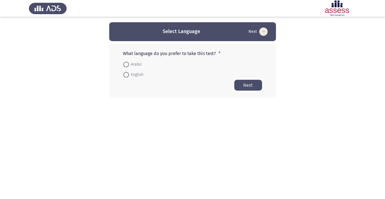
click at [127, 62] on span at bounding box center [126, 65] width 6 height 6
click at [127, 62] on input "Arabic" at bounding box center [126, 65] width 6 height 6
radio input "true"
click at [253, 81] on button "Next" at bounding box center [248, 84] width 28 height 11
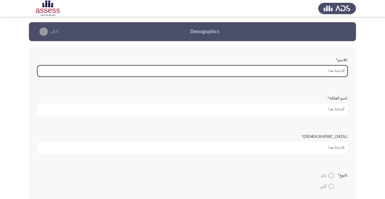
click at [336, 71] on input ":الاسم *" at bounding box center [192, 70] width 310 height 11
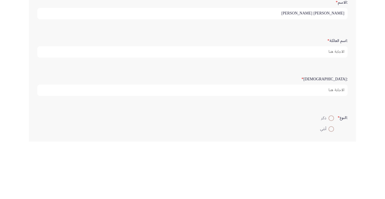
type input "محمد حسان محمد الشيخ"
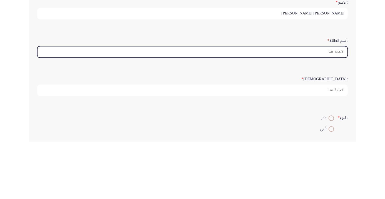
click at [337, 109] on input ":اسم العائلة *" at bounding box center [192, 109] width 310 height 11
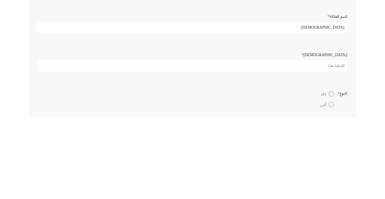
type input "[DEMOGRAPHIC_DATA]"
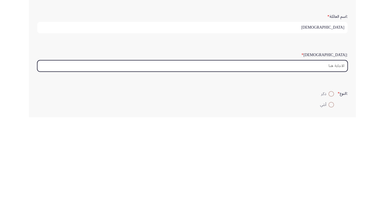
click at [333, 148] on input ":السن *" at bounding box center [192, 147] width 310 height 11
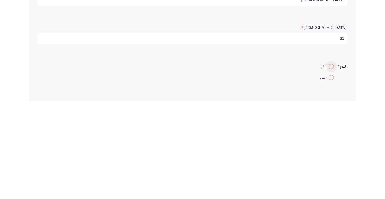
type input "35"
click at [331, 165] on span at bounding box center [331, 165] width 0 height 0
click at [330, 164] on input "ذكر" at bounding box center [331, 165] width 6 height 6
radio input "true"
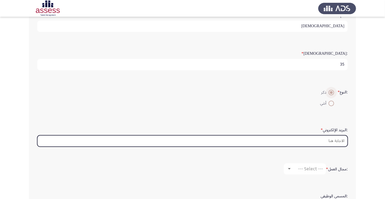
click at [337, 140] on input ":البريد الإلكتروني *" at bounding box center [192, 140] width 310 height 11
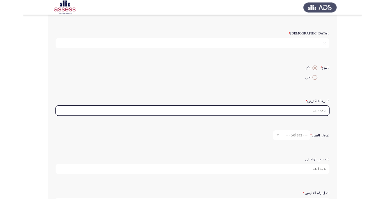
scroll to position [99, 0]
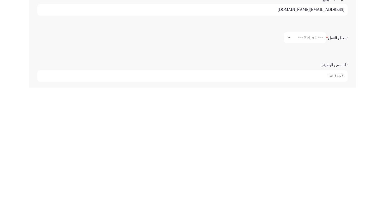
type input "Zizot359@gmail.com"
click at [292, 149] on div "--- Select ---" at bounding box center [307, 148] width 31 height 5
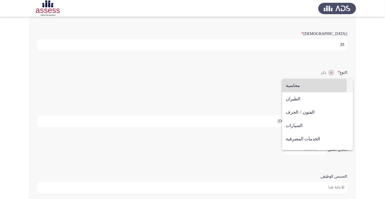
click at [302, 85] on span "محاسبة" at bounding box center [318, 85] width 64 height 13
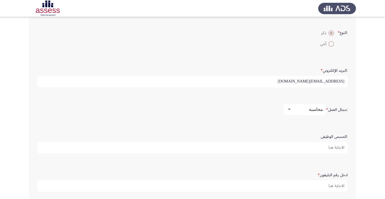
click at [338, 144] on input ":المسمى الوظيفى" at bounding box center [192, 147] width 310 height 11
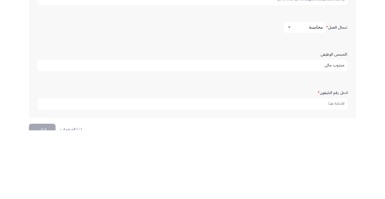
scroll to position [156, 0]
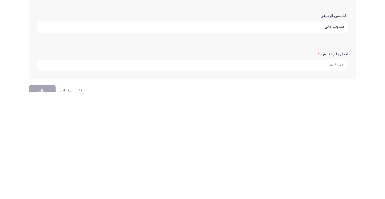
type input "مندوب مالى"
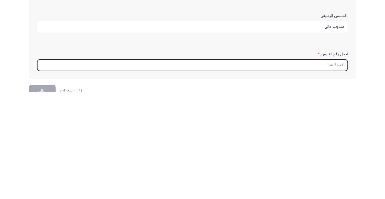
click at [335, 171] on input "ادخل رقم التليفون *" at bounding box center [192, 172] width 310 height 11
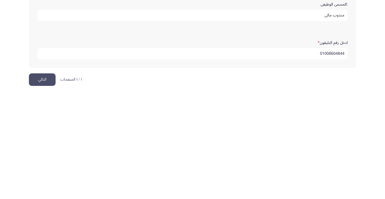
scroll to position [169, 0]
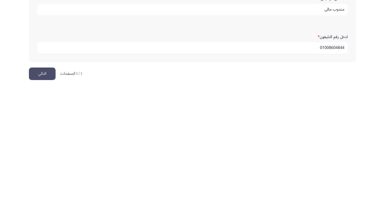
type input "01008604844"
click at [43, 185] on button "التالي" at bounding box center [42, 185] width 27 height 13
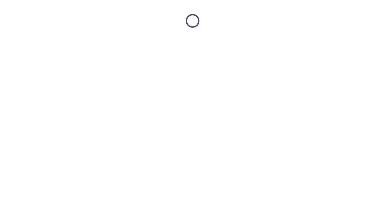
scroll to position [0, 0]
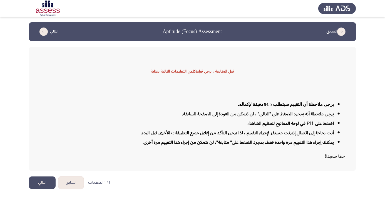
click at [45, 189] on button "التالي" at bounding box center [42, 182] width 27 height 13
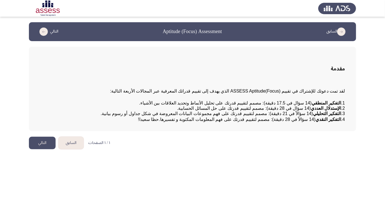
click at [39, 149] on button "التالي" at bounding box center [42, 143] width 27 height 13
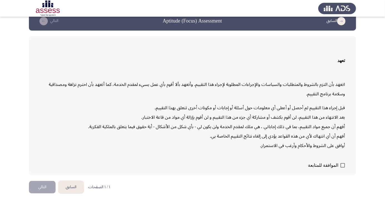
scroll to position [16, 0]
click at [341, 168] on span at bounding box center [342, 165] width 4 height 4
click at [342, 168] on input "الموافقة للمتابعة" at bounding box center [342, 168] width 0 height 0
checkbox input "true"
click at [46, 193] on button "التالي" at bounding box center [42, 187] width 27 height 13
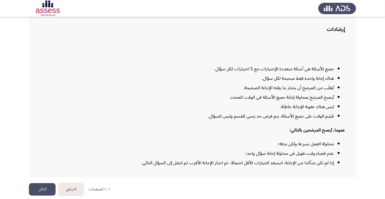
scroll to position [45, 0]
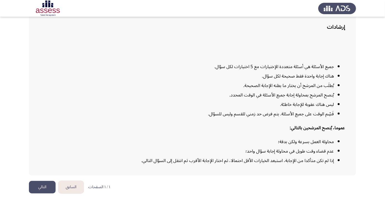
click at [43, 193] on button "التالي" at bounding box center [42, 187] width 27 height 13
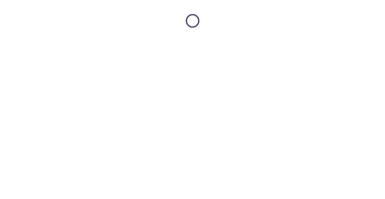
scroll to position [0, 0]
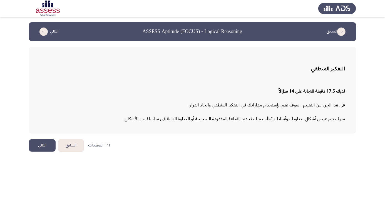
click at [42, 146] on button "التالي" at bounding box center [42, 145] width 27 height 13
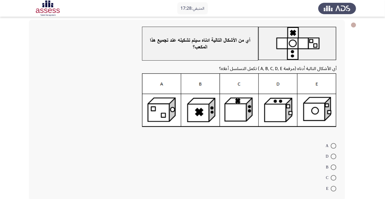
scroll to position [28, 0]
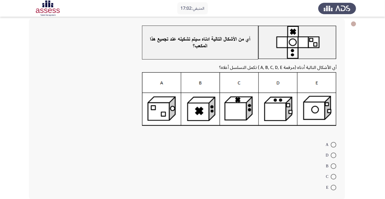
click at [247, 119] on img at bounding box center [239, 99] width 195 height 54
click at [333, 155] on span at bounding box center [334, 156] width 6 height 6
click at [333, 155] on input "D" at bounding box center [334, 156] width 6 height 6
radio input "true"
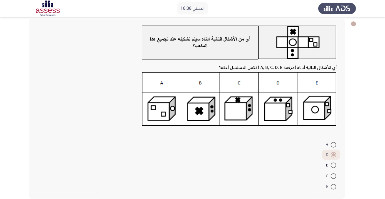
scroll to position [0, 0]
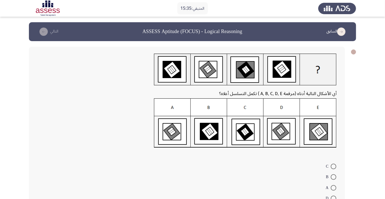
click at [278, 132] on img at bounding box center [245, 122] width 183 height 49
click at [333, 198] on span at bounding box center [334, 199] width 6 height 6
click at [333, 198] on input "D" at bounding box center [334, 199] width 6 height 6
radio input "true"
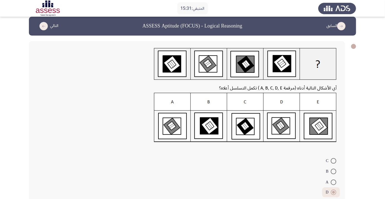
scroll to position [23, 0]
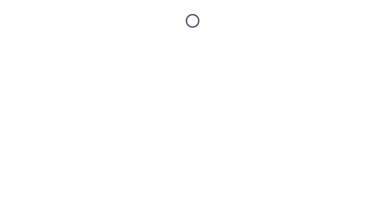
scroll to position [0, 0]
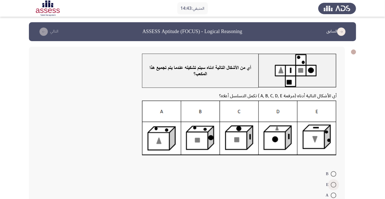
click at [333, 185] on span at bounding box center [334, 185] width 6 height 6
click at [333, 185] on input "E" at bounding box center [334, 185] width 6 height 6
radio input "true"
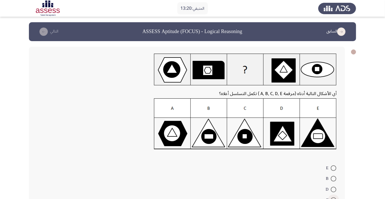
click at [333, 198] on span at bounding box center [334, 200] width 6 height 6
click at [333, 198] on input "C" at bounding box center [334, 200] width 6 height 6
radio input "true"
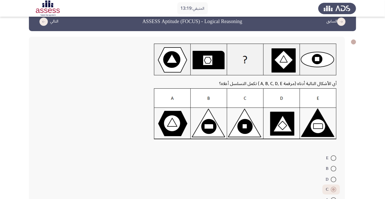
scroll to position [24, 0]
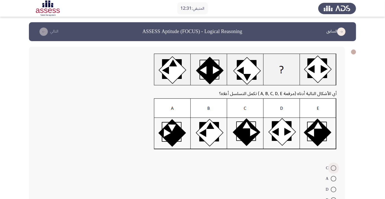
click at [333, 168] on span at bounding box center [334, 168] width 6 height 6
click at [333, 168] on input "C" at bounding box center [334, 168] width 6 height 6
radio input "true"
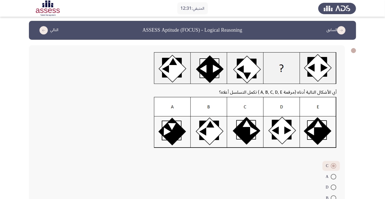
scroll to position [24, 0]
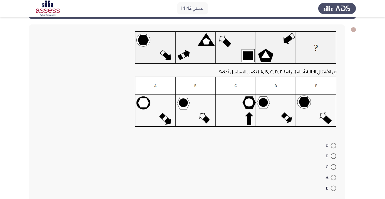
scroll to position [24, 0]
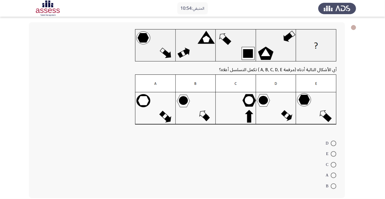
click at [313, 104] on img at bounding box center [235, 99] width 201 height 50
click at [333, 153] on span at bounding box center [334, 154] width 6 height 6
click at [333, 153] on input "E" at bounding box center [334, 154] width 6 height 6
radio input "true"
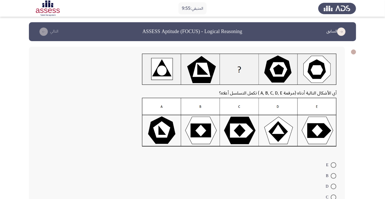
click at [320, 132] on img at bounding box center [239, 122] width 195 height 49
click at [199, 144] on img at bounding box center [239, 122] width 195 height 49
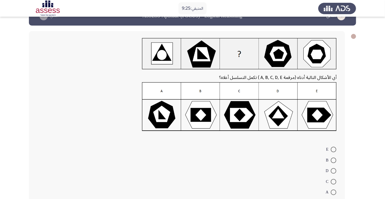
scroll to position [16, 0]
click at [333, 160] on span at bounding box center [334, 161] width 6 height 6
click at [333, 160] on input "B" at bounding box center [334, 161] width 6 height 6
radio input "true"
click at [333, 149] on span at bounding box center [334, 150] width 6 height 6
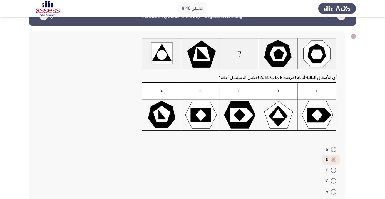
click at [333, 149] on input "E" at bounding box center [334, 150] width 6 height 6
radio input "true"
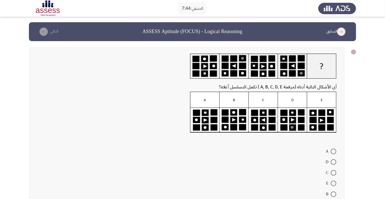
click at [291, 116] on img at bounding box center [263, 112] width 146 height 41
click at [333, 162] on span at bounding box center [334, 162] width 6 height 6
click at [333, 162] on input "D" at bounding box center [334, 162] width 6 height 6
radio input "true"
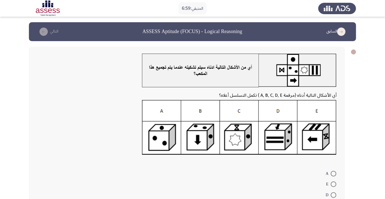
click at [333, 190] on mat-radio-button "D" at bounding box center [331, 194] width 18 height 11
click at [334, 187] on span at bounding box center [334, 184] width 6 height 6
click at [334, 187] on input "E" at bounding box center [334, 184] width 6 height 6
radio input "true"
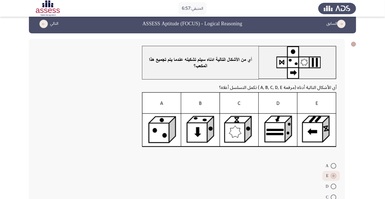
scroll to position [30, 0]
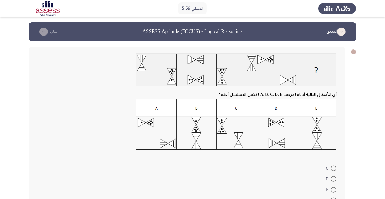
click at [316, 130] on img at bounding box center [236, 124] width 200 height 51
click at [333, 190] on span at bounding box center [334, 190] width 6 height 6
click at [333, 190] on input "E" at bounding box center [334, 190] width 6 height 6
radio input "true"
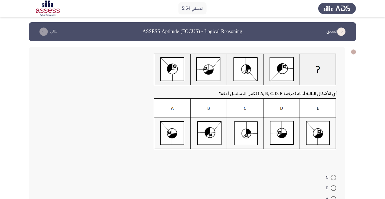
scroll to position [34, 0]
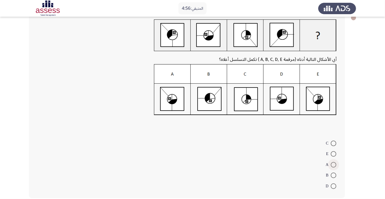
click at [333, 164] on span at bounding box center [334, 165] width 6 height 6
click at [333, 164] on input "A" at bounding box center [334, 165] width 6 height 6
radio input "true"
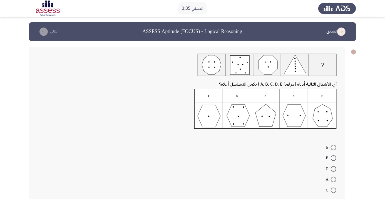
click at [264, 116] on img at bounding box center [265, 109] width 142 height 40
click at [333, 190] on span at bounding box center [334, 191] width 6 height 6
click at [333, 190] on input "C" at bounding box center [334, 191] width 6 height 6
radio input "true"
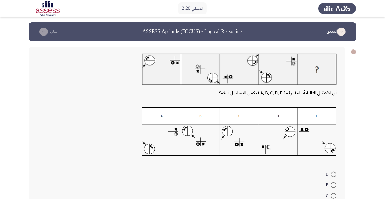
click at [333, 185] on span at bounding box center [334, 185] width 6 height 6
click at [333, 185] on input "B" at bounding box center [334, 185] width 6 height 6
radio input "true"
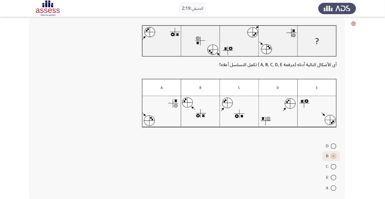
scroll to position [31, 0]
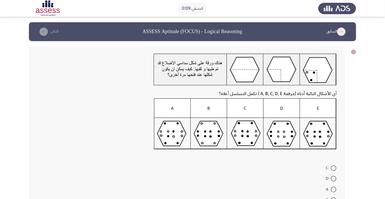
click at [333, 168] on span at bounding box center [334, 168] width 6 height 6
click at [333, 168] on input "C" at bounding box center [334, 168] width 6 height 6
radio input "true"
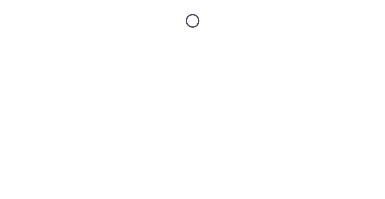
scroll to position [0, 0]
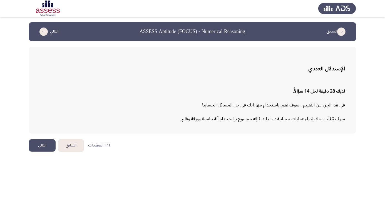
click at [48, 143] on button "التالي" at bounding box center [42, 145] width 27 height 13
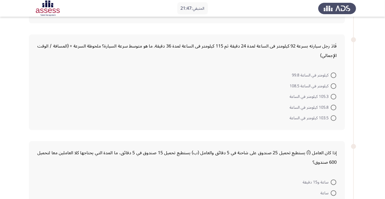
scroll to position [135, 0]
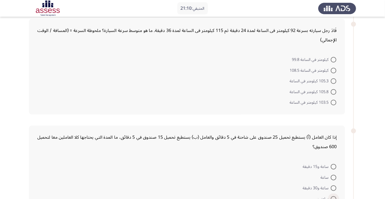
click at [333, 198] on span at bounding box center [334, 199] width 6 height 6
click at [333, 198] on input "ساعتين" at bounding box center [334, 199] width 6 height 6
radio input "true"
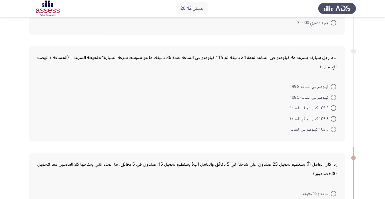
scroll to position [107, 0]
click at [333, 87] on span at bounding box center [334, 88] width 6 height 6
click at [333, 87] on input "كيلومتر في الساعة 99.8" at bounding box center [334, 88] width 6 height 6
radio input "true"
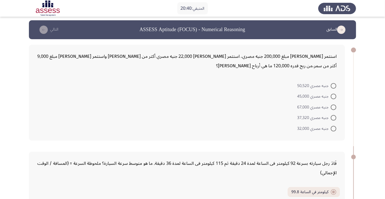
scroll to position [0, 0]
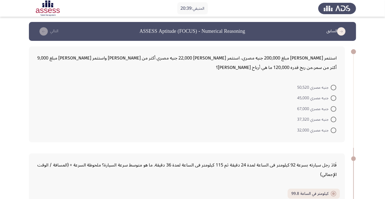
click at [331, 97] on span at bounding box center [334, 98] width 6 height 6
click at [331, 97] on input "جنيه مصري 45,000" at bounding box center [334, 98] width 6 height 6
radio input "true"
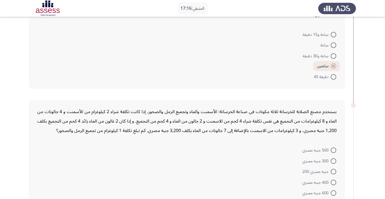
scroll to position [267, 0]
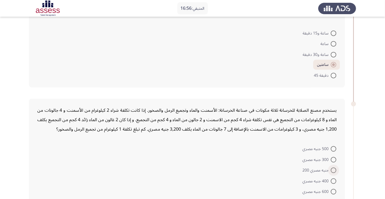
click at [333, 170] on span at bounding box center [334, 171] width 6 height 6
click at [333, 170] on input "جنيه مصري 200" at bounding box center [334, 171] width 6 height 6
radio input "true"
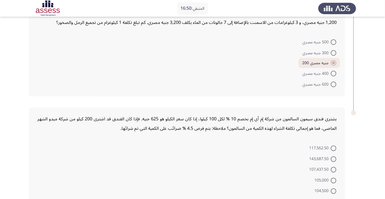
scroll to position [378, 0]
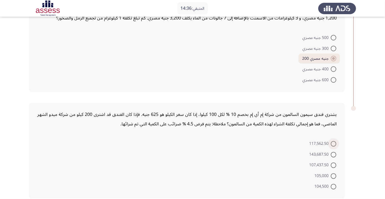
click at [333, 143] on span at bounding box center [334, 144] width 6 height 6
click at [333, 143] on input "117,562.50" at bounding box center [334, 144] width 6 height 6
radio input "true"
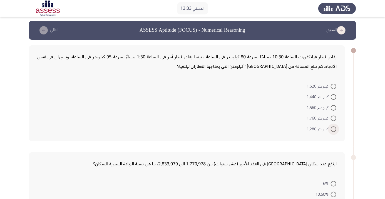
scroll to position [18, 0]
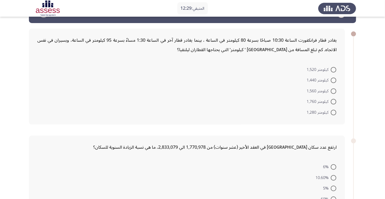
click at [332, 101] on span at bounding box center [334, 102] width 6 height 6
click at [332, 101] on input "كيلومتر 1,760" at bounding box center [334, 102] width 6 height 6
radio input "true"
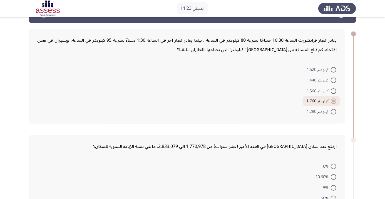
click at [333, 198] on span at bounding box center [334, 199] width 6 height 6
click at [333, 198] on input "60%" at bounding box center [334, 199] width 6 height 6
radio input "true"
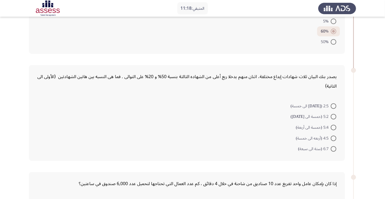
scroll to position [190, 0]
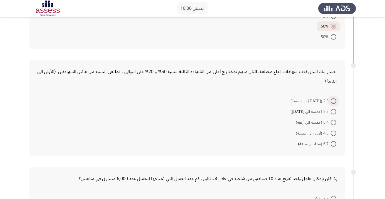
click at [333, 100] on span at bounding box center [334, 101] width 6 height 6
click at [333, 100] on input "2:5 (أثنين الى خمسة)" at bounding box center [334, 101] width 6 height 6
radio input "true"
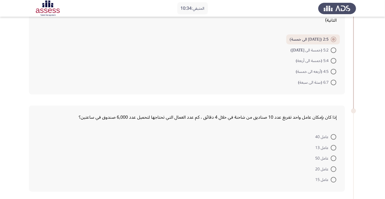
scroll to position [252, 0]
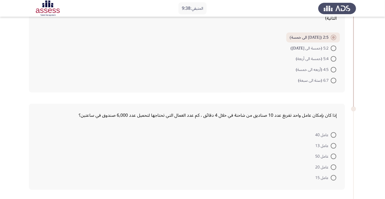
click at [333, 166] on span at bounding box center [334, 168] width 6 height 6
click at [333, 166] on input "عامل 20" at bounding box center [334, 168] width 6 height 6
radio input "true"
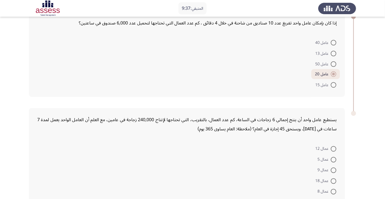
scroll to position [347, 0]
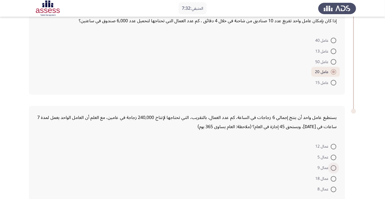
click at [333, 167] on span at bounding box center [334, 168] width 6 height 6
click at [333, 167] on input "عمال 9" at bounding box center [334, 168] width 6 height 6
radio input "true"
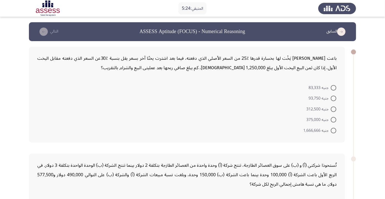
click at [333, 87] on span at bounding box center [334, 88] width 6 height 6
click at [333, 87] on input "جنيه 83,333" at bounding box center [334, 88] width 6 height 6
radio input "true"
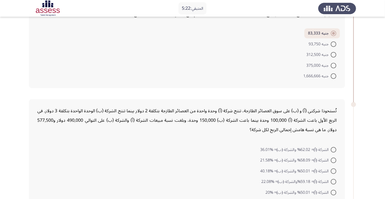
scroll to position [54, 0]
click at [333, 181] on span at bounding box center [334, 182] width 6 height 6
click at [333, 181] on input "الشركة (أ)= 59.18%والشركة (ب)= %22.08" at bounding box center [334, 182] width 6 height 6
radio input "true"
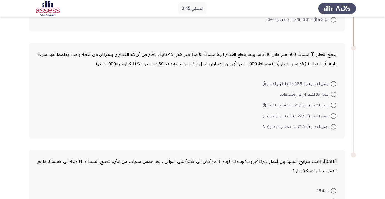
scroll to position [226, 0]
click at [333, 115] on span at bounding box center [334, 116] width 6 height 6
click at [333, 115] on input "يصل القطار (أ) 22.5 دقيقة قبل القطار (ب)" at bounding box center [334, 116] width 6 height 6
radio input "true"
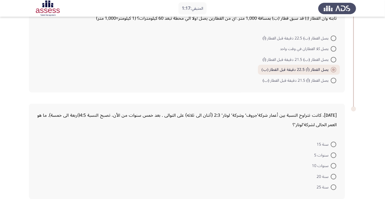
scroll to position [272, 0]
click at [333, 153] on span at bounding box center [334, 155] width 6 height 6
click at [333, 153] on input "سنوات 5" at bounding box center [334, 155] width 6 height 6
radio input "true"
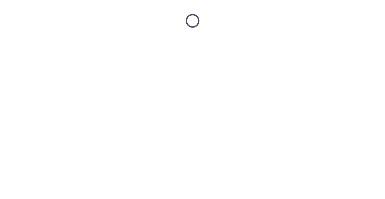
scroll to position [0, 0]
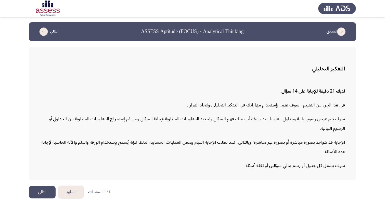
click at [44, 198] on button "التالي" at bounding box center [42, 192] width 27 height 13
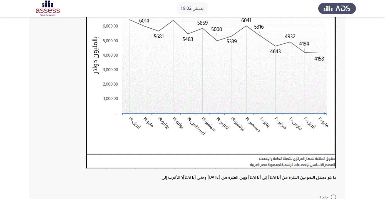
scroll to position [81, 0]
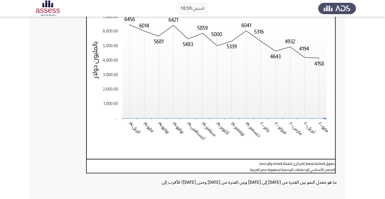
radio input "true"
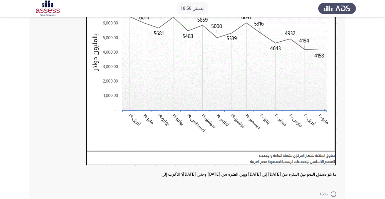
scroll to position [135, 0]
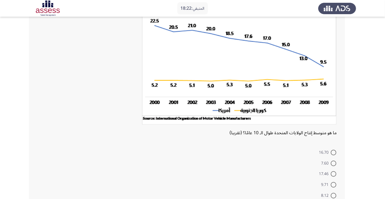
scroll to position [50, 0]
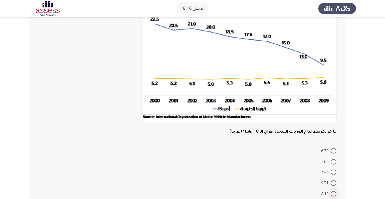
click at [333, 193] on span at bounding box center [334, 194] width 6 height 6
click at [333, 193] on input "8.12" at bounding box center [334, 194] width 6 height 6
radio input "true"
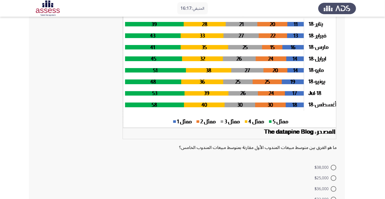
scroll to position [48, 0]
click at [333, 178] on span at bounding box center [334, 178] width 6 height 6
click at [333, 178] on input "$25,000" at bounding box center [334, 178] width 6 height 6
radio input "true"
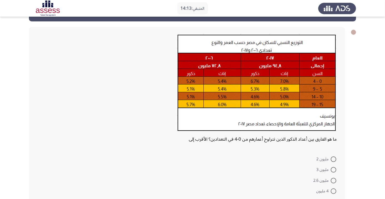
scroll to position [36, 0]
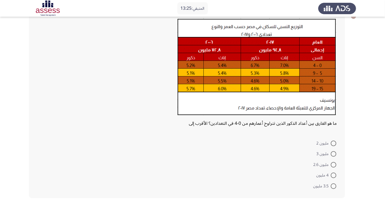
click at [333, 186] on span at bounding box center [334, 186] width 6 height 6
click at [333, 186] on input "3.5 مليون" at bounding box center [334, 186] width 6 height 6
radio input "true"
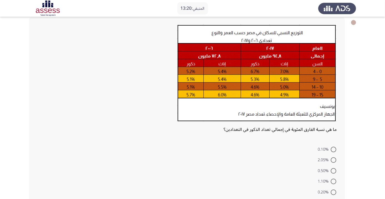
scroll to position [34, 0]
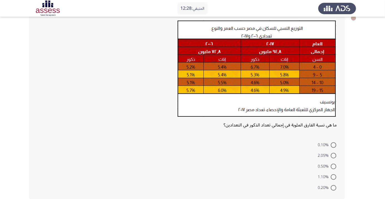
click at [334, 142] on label "0.10%" at bounding box center [327, 145] width 19 height 7
click at [334, 142] on input "0.10%" at bounding box center [334, 145] width 6 height 6
radio input "true"
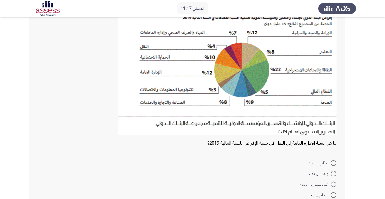
scroll to position [51, 0]
radio input "true"
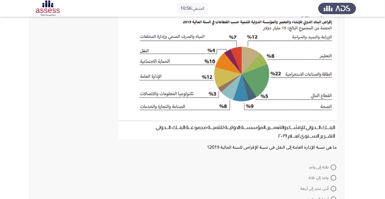
scroll to position [46, 0]
click at [331, 166] on span at bounding box center [334, 167] width 6 height 6
click at [331, 166] on input "ثلاثة إلى واحد" at bounding box center [334, 167] width 6 height 6
radio input "true"
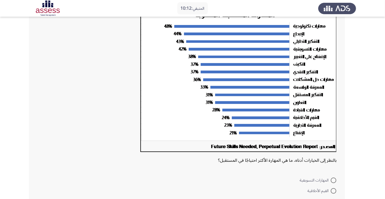
scroll to position [47, 0]
click at [332, 180] on span at bounding box center [334, 181] width 6 height 6
click at [332, 180] on input "المهارات التسويقية" at bounding box center [334, 181] width 6 height 6
radio input "true"
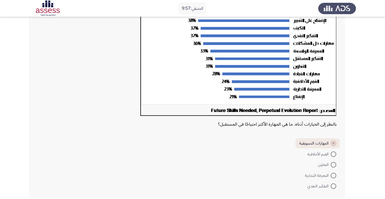
scroll to position [82, 0]
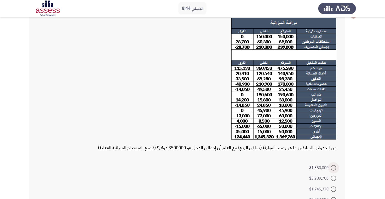
scroll to position [36, 0]
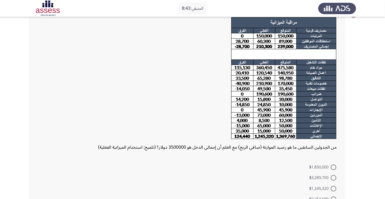
radio input "true"
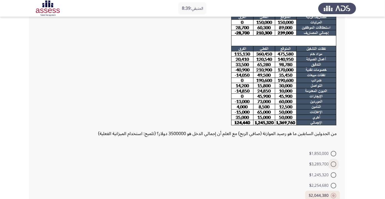
scroll to position [60, 0]
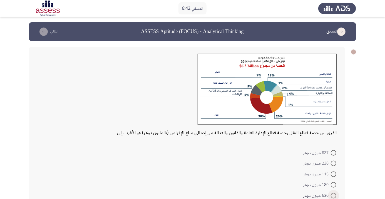
scroll to position [9, 0]
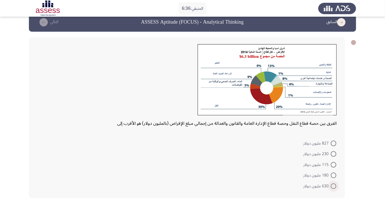
click at [332, 184] on span at bounding box center [334, 186] width 6 height 6
click at [332, 184] on input "630 مليون دولار" at bounding box center [334, 186] width 6 height 6
radio input "true"
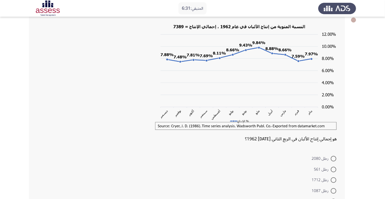
scroll to position [33, 0]
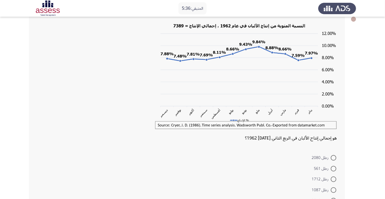
click at [333, 158] on span at bounding box center [334, 158] width 6 height 6
click at [333, 158] on input "رطل 2080" at bounding box center [334, 158] width 6 height 6
radio input "true"
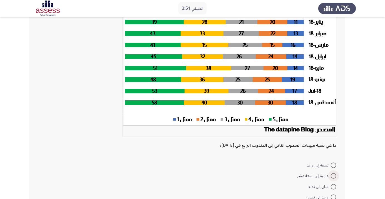
scroll to position [51, 0]
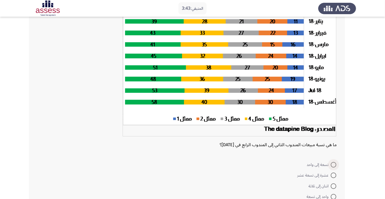
click at [333, 164] on span at bounding box center [334, 165] width 6 height 6
click at [333, 164] on input "تسعة إلى واحد" at bounding box center [334, 165] width 6 height 6
radio input "true"
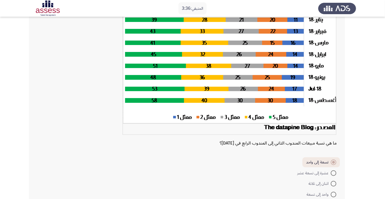
scroll to position [72, 0]
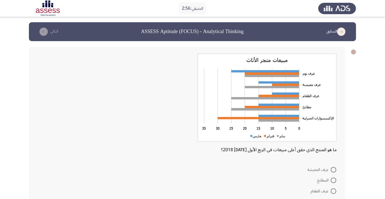
radio input "true"
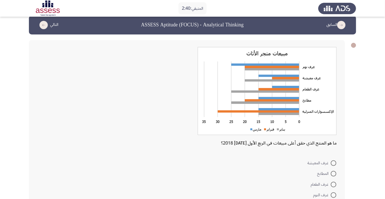
scroll to position [26, 0]
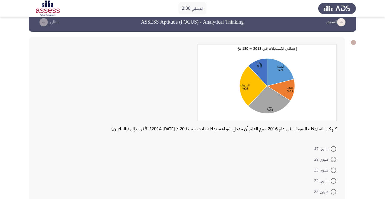
scroll to position [15, 0]
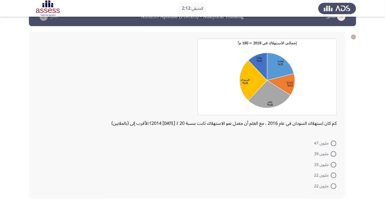
click at [332, 144] on span at bounding box center [334, 144] width 6 height 6
click at [332, 144] on input "مليون 47" at bounding box center [334, 144] width 6 height 6
radio input "true"
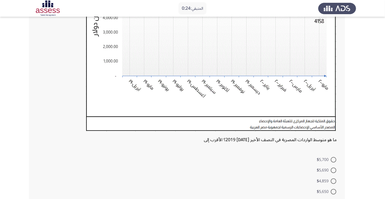
scroll to position [119, 0]
click at [333, 191] on span at bounding box center [334, 192] width 6 height 6
click at [333, 191] on input "$5,650" at bounding box center [334, 192] width 6 height 6
radio input "true"
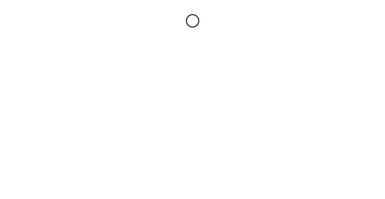
scroll to position [0, 0]
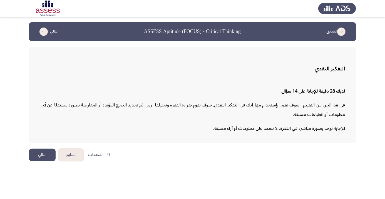
click at [42, 156] on button "التالي" at bounding box center [42, 155] width 27 height 13
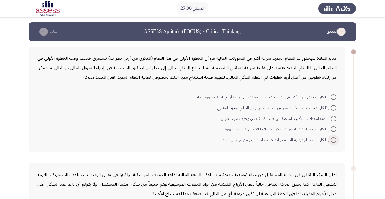
click at [333, 139] on span at bounding box center [334, 140] width 6 height 6
click at [333, 139] on input "إذا كان النظام الجديد يتطلب تدريبات خاصة لعدد كبير من موظفي البنك" at bounding box center [334, 140] width 6 height 6
radio input "true"
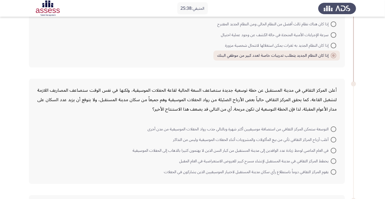
scroll to position [85, 0]
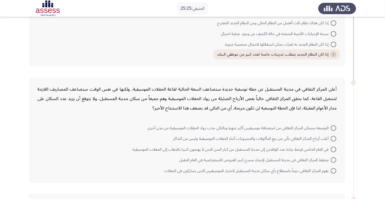
click at [333, 160] on span at bounding box center [334, 160] width 6 height 6
click at [333, 160] on input "يخطط المركز الثقافي في مدينة المستقبل لإنشاء مسرح كبير للعروض الاستعراضية في ال…" at bounding box center [334, 160] width 6 height 6
radio input "true"
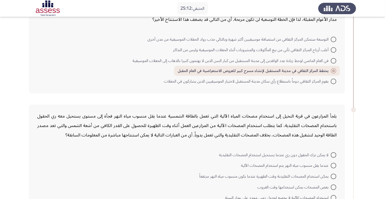
scroll to position [173, 0]
click at [333, 154] on span at bounding box center [334, 155] width 6 height 6
click at [333, 154] on input "لا يمكن ترك الحقول دون ري عندما يستحيل استخدام المضخات التقليدية" at bounding box center [334, 155] width 6 height 6
radio input "true"
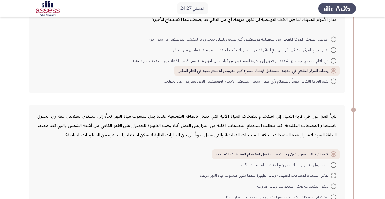
click at [333, 196] on span at bounding box center [334, 198] width 6 height 6
click at [333, 196] on input "استخدام المضخات الآلية لا يخضع لجدول زمني محدد على مدار السنة" at bounding box center [334, 198] width 6 height 6
radio input "true"
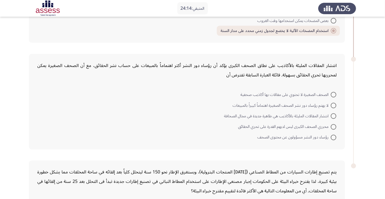
scroll to position [340, 0]
click at [333, 126] on span at bounding box center [334, 127] width 6 height 6
click at [333, 126] on input "محرري الصحف الكبرى ليس لديهم القدرة على تحري الحقائق" at bounding box center [334, 127] width 6 height 6
radio input "true"
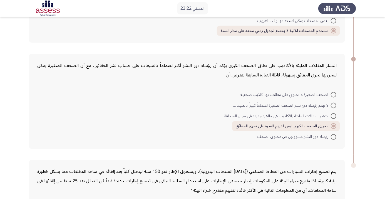
click at [333, 115] on span at bounding box center [334, 116] width 6 height 6
click at [333, 115] on input "انتشار المقالات المليئة بالأكاذيب هي ظاهرة جديدة في مجال الصحافة" at bounding box center [334, 116] width 6 height 6
radio input "true"
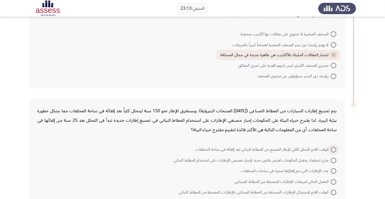
scroll to position [406, 0]
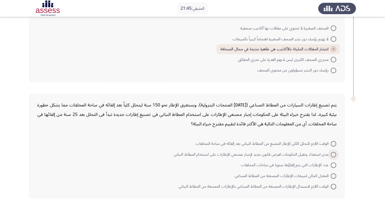
click at [333, 154] on span at bounding box center [334, 155] width 6 height 6
click at [333, 154] on input "مدى استعداد وتقبل الحكومات لفرض قانون جديد لإجبار مصنعي الإطارات على استخدام ال…" at bounding box center [334, 155] width 6 height 6
radio input "true"
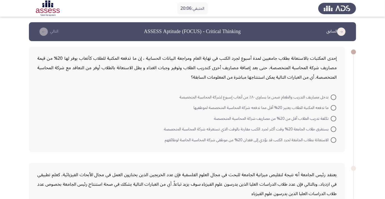
click at [333, 108] on span at bounding box center [334, 108] width 6 height 6
click at [333, 108] on input "ما تدفعه المكتبة للطلاب يعتبر 20% أقل مما تدفعه شركة المحاسبة المتخصصة لموظفيها" at bounding box center [334, 108] width 6 height 6
radio input "true"
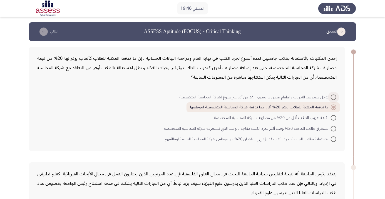
click at [333, 97] on span at bounding box center [334, 97] width 6 height 6
click at [333, 97] on input "تدخل مصاريف التدريب والطعام ضمن ما يساوى ٨٠٪ من أتعاب إسبوع لشركة المحاسبة المت…" at bounding box center [334, 97] width 6 height 6
radio input "true"
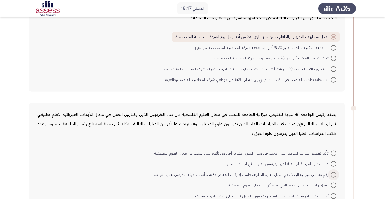
scroll to position [60, 0]
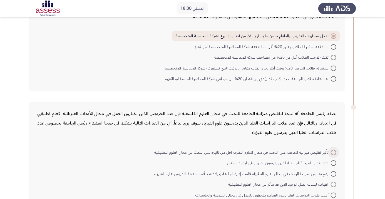
click at [333, 152] on span at bounding box center [334, 153] width 6 height 6
click at [333, 152] on input "تاُثير تقليص ميزانية الجامعة على البحث في مجال العلوم النظرية أقل من تأثيره على…" at bounding box center [334, 153] width 6 height 6
radio input "true"
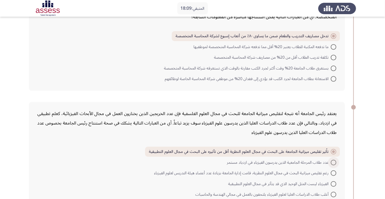
click at [333, 162] on span at bounding box center [334, 163] width 6 height 6
click at [333, 162] on input "عدد طلاب المرحلة الجامعية الذين يدرسون الفيزياء في ازدياد مستمر" at bounding box center [334, 163] width 6 height 6
radio input "true"
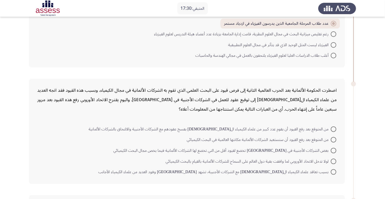
scroll to position [201, 0]
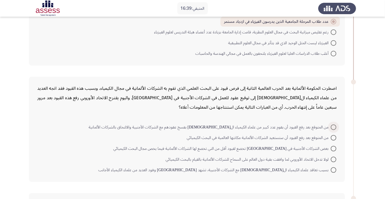
click at [333, 126] on span at bounding box center [334, 127] width 6 height 6
click at [333, 126] on input "من المتوقع بعد رفع القيود أن يقوم عدد كبير من علماء الكيمياء الألمان بفسخ عقوده…" at bounding box center [334, 127] width 6 height 6
radio input "true"
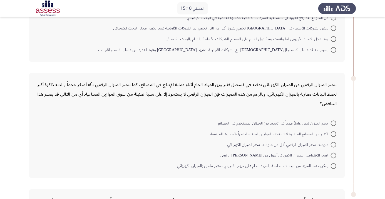
scroll to position [323, 0]
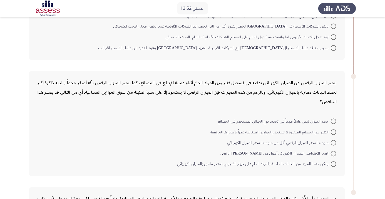
click at [332, 154] on span at bounding box center [334, 154] width 6 height 6
click at [332, 154] on input "العمر الافتراضي للميزان الكهربائي أطول من عمر نظيره الرقمي" at bounding box center [334, 154] width 6 height 6
radio input "true"
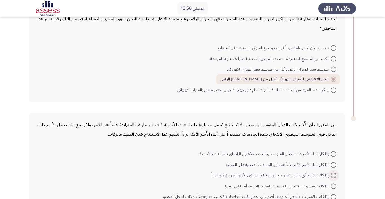
scroll to position [406, 0]
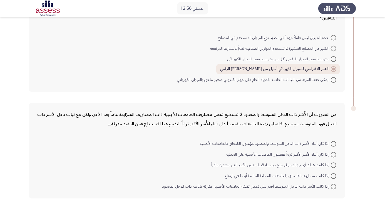
click at [333, 165] on span at bounding box center [334, 166] width 6 height 6
click at [333, 165] on input "إذا كانت هناك أي جهات توفر منح دراسية لأبناء بعض الأسر الغير مقتدرة مادياً" at bounding box center [334, 166] width 6 height 6
radio input "true"
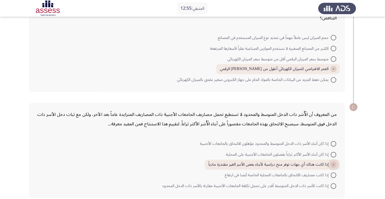
scroll to position [405, 0]
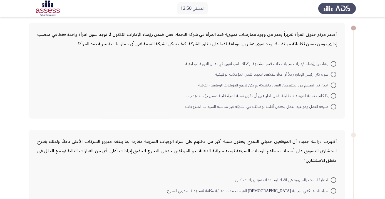
scroll to position [0, 0]
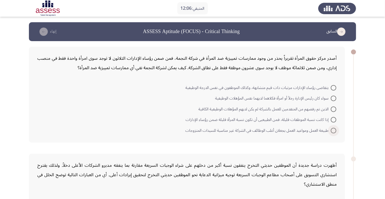
click at [333, 130] on span at bounding box center [334, 131] width 6 height 6
click at [333, 130] on input "طبيعة العمل ومواعيد العمل يجعلان أغلب الوظائف في الشركة غير مناسبة للسيدات المت…" at bounding box center [334, 131] width 6 height 6
radio input "true"
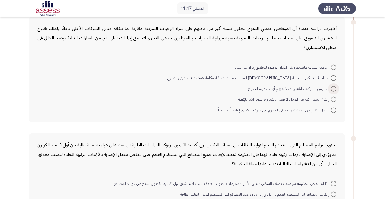
scroll to position [141, 0]
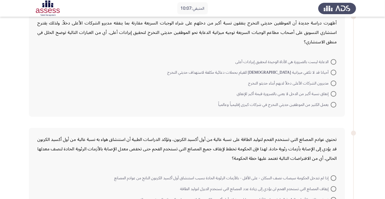
click at [333, 61] on span at bounding box center [334, 62] width 6 height 6
click at [333, 61] on input "الدعاية ليست بالضرورة هي الأداة الوحيدة لتحقيق إيرادات أعلى" at bounding box center [334, 62] width 6 height 6
radio input "true"
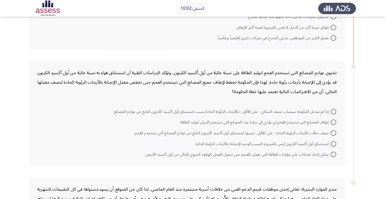
scroll to position [209, 0]
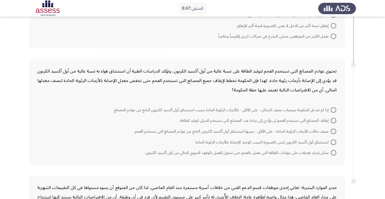
click at [332, 153] on span at bounding box center [334, 153] width 6 height 6
click at [332, 153] on input "يمكن إجراء تعديلات على مولدات الطاقة التي تعمل بالفحم حتى تتحول للعمل بالوقود ا…" at bounding box center [334, 153] width 6 height 6
radio input "true"
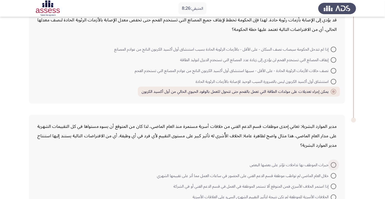
scroll to position [291, 0]
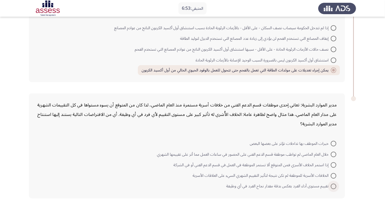
click at [333, 188] on span at bounding box center [334, 187] width 6 height 6
click at [333, 188] on input "تقييم مستوى أداء الفرد يعكس بدقة مقدار نجاح الفرد في أي وظيفة" at bounding box center [334, 187] width 6 height 6
radio input "true"
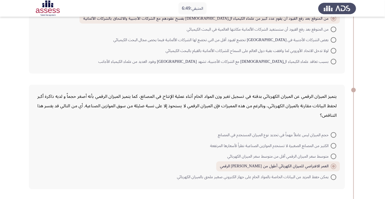
scroll to position [405, 0]
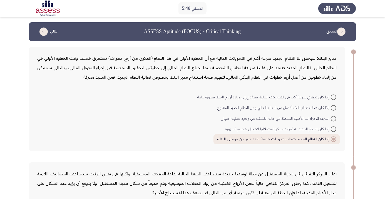
click at [336, 91] on mat-radio-button "إذا كان تحقيق سرعة أكبر في التحويلات المالية سيؤدي إلى زيادة أرباح البنك بصورة …" at bounding box center [267, 96] width 146 height 11
click at [333, 97] on span at bounding box center [334, 97] width 6 height 6
click at [333, 97] on input "إذا كان تحقيق سرعة أكبر في التحويلات المالية سيؤدي إلى زيادة أرباح البنك بصورة …" at bounding box center [334, 97] width 6 height 6
radio input "true"
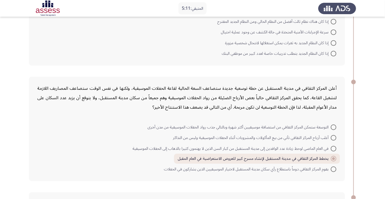
scroll to position [86, 0]
click at [333, 168] on span at bounding box center [334, 169] width 6 height 6
click at [333, 168] on input "يقوم المركز الثقافي دوماً باستطلاع رأي سكان مدينة المستقبل لاختيار الموسيقيين ا…" at bounding box center [334, 169] width 6 height 6
radio input "true"
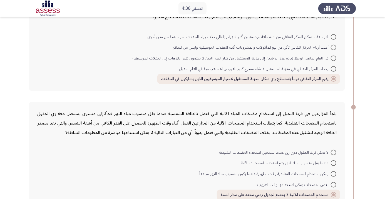
scroll to position [176, 0]
click at [333, 151] on span at bounding box center [334, 152] width 6 height 6
click at [333, 151] on input "لا يمكن ترك الحقول دون ري عندما يستحيل استخدام المضخات التقليدية" at bounding box center [334, 152] width 6 height 6
radio input "true"
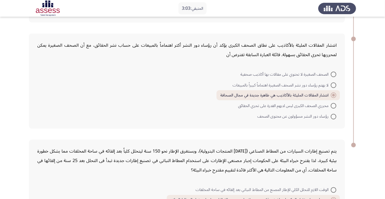
scroll to position [405, 0]
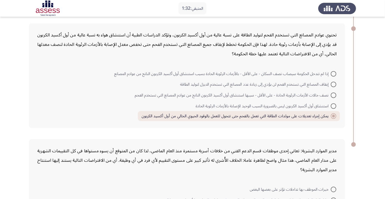
scroll to position [290, 0]
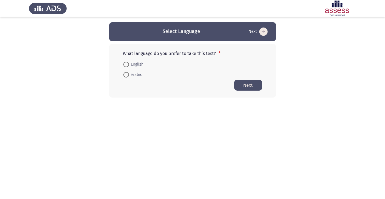
click at [128, 75] on span at bounding box center [126, 75] width 6 height 6
click at [128, 75] on input "Arabic" at bounding box center [126, 75] width 6 height 6
radio input "true"
click at [254, 89] on button "Next" at bounding box center [248, 84] width 28 height 11
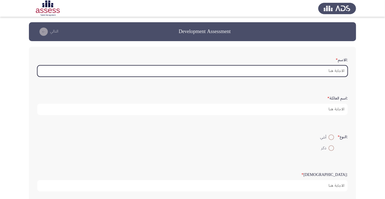
click at [333, 73] on input ":الاسم *" at bounding box center [192, 70] width 310 height 11
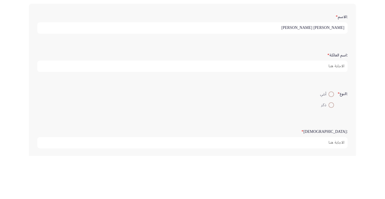
type input "[PERSON_NAME] [PERSON_NAME]"
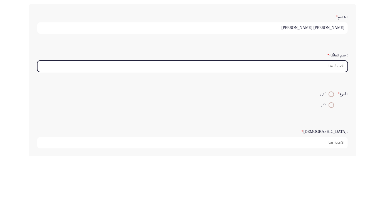
click at [337, 109] on input ":اسم العائلة *" at bounding box center [192, 109] width 310 height 11
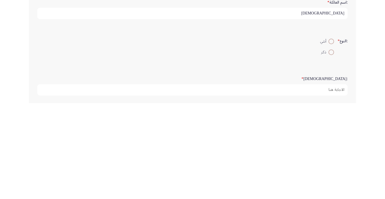
type input "[DEMOGRAPHIC_DATA]"
click at [331, 148] on span at bounding box center [331, 148] width 0 height 0
click at [330, 147] on input "ذكر" at bounding box center [331, 148] width 6 height 6
radio input "true"
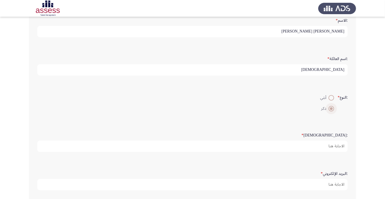
scroll to position [40, 0]
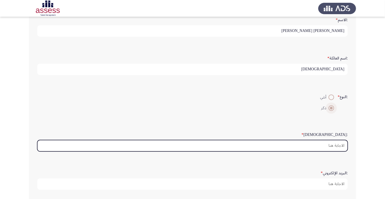
click at [336, 149] on input ":السن *" at bounding box center [192, 145] width 310 height 11
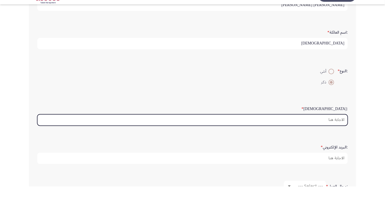
scroll to position [53, 0]
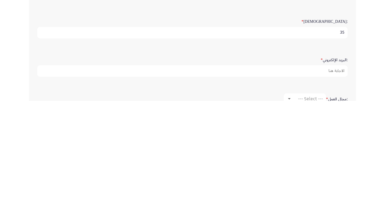
type input "35"
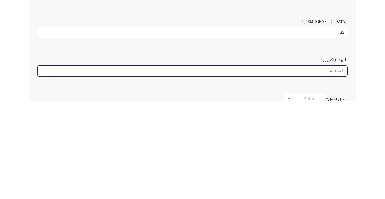
click at [336, 169] on input ":البريد الإلكتروني *" at bounding box center [192, 168] width 310 height 11
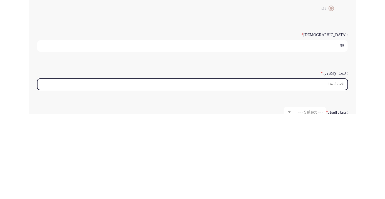
scroll to position [68, 0]
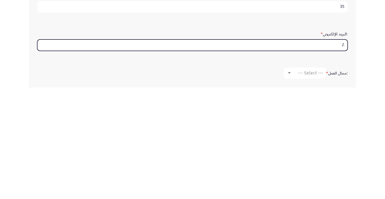
type input "Zi"
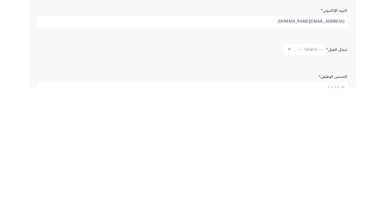
scroll to position [91, 0]
type input "[EMAIL_ADDRESS][DOMAIN_NAME]"
click at [292, 161] on div "--- Select ---" at bounding box center [307, 160] width 31 height 5
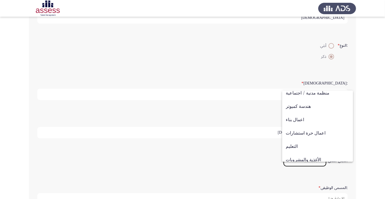
scroll to position [0, 0]
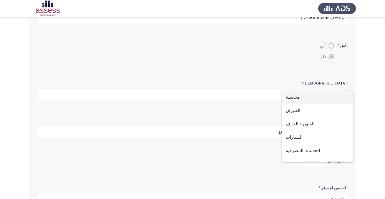
click at [298, 98] on span "محاسبة" at bounding box center [318, 97] width 64 height 13
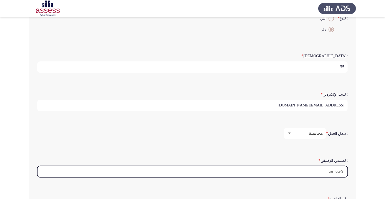
click at [336, 169] on input ":المسمى الوظيفى *" at bounding box center [192, 171] width 310 height 11
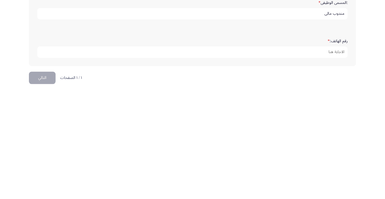
scroll to position [165, 0]
type input "مندوب مالى"
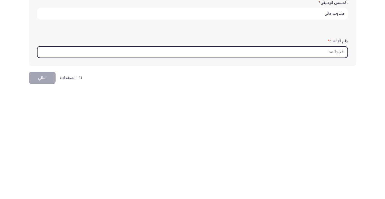
click at [338, 163] on input "رقم الهاتف: *" at bounding box center [192, 163] width 310 height 11
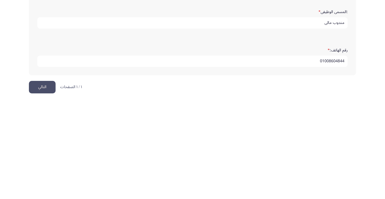
type input "01008604844"
click at [45, 186] on button "التالي" at bounding box center [42, 185] width 27 height 13
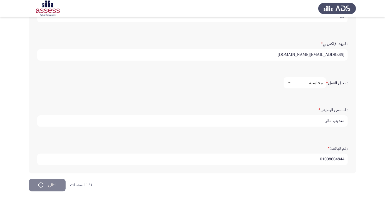
scroll to position [0, 0]
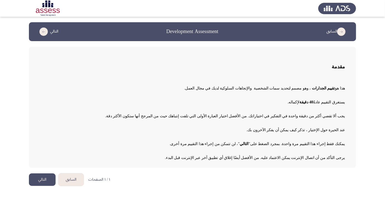
click at [44, 182] on button "التالي" at bounding box center [42, 179] width 27 height 13
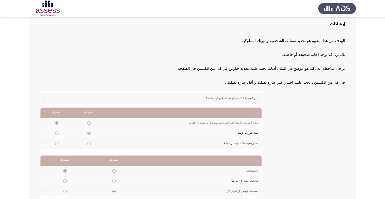
scroll to position [61, 0]
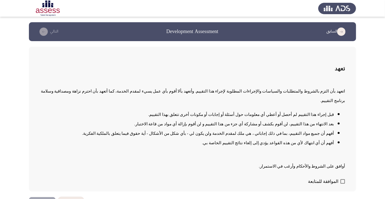
scroll to position [1, 0]
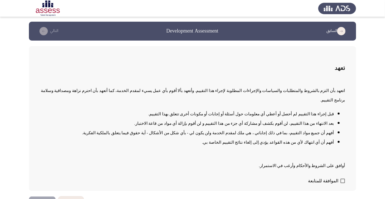
click at [343, 183] on span at bounding box center [342, 181] width 4 height 4
click at [343, 183] on input "الموافقة للمتابعة" at bounding box center [342, 183] width 0 height 0
checkbox input "true"
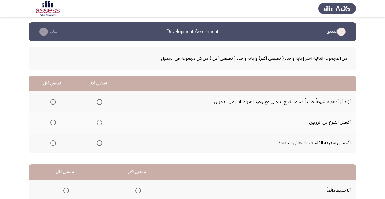
click at [99, 102] on span "Select an option" at bounding box center [99, 102] width 0 height 0
click at [100, 102] on input "Select an option" at bounding box center [100, 102] width 6 height 6
click at [101, 143] on span "Select an option" at bounding box center [100, 143] width 6 height 6
click at [101, 143] on input "Select an option" at bounding box center [100, 143] width 6 height 6
click at [55, 124] on span "Select an option" at bounding box center [53, 123] width 6 height 6
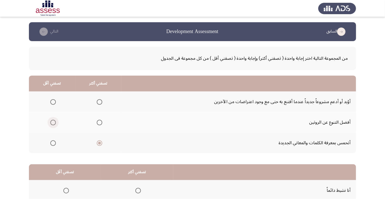
click at [55, 124] on input "Select an option" at bounding box center [53, 123] width 6 height 6
click at [98, 102] on span "Select an option" at bounding box center [100, 102] width 6 height 6
click at [98, 102] on input "Select an option" at bounding box center [100, 102] width 6 height 6
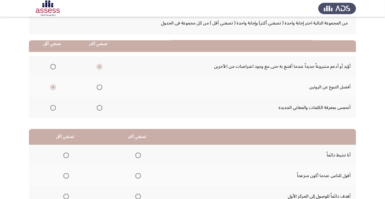
scroll to position [55, 0]
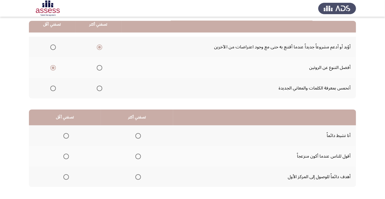
click at [138, 136] on span "Select an option" at bounding box center [138, 136] width 0 height 0
click at [138, 135] on input "Select an option" at bounding box center [138, 136] width 6 height 6
click at [66, 177] on span "Select an option" at bounding box center [66, 177] width 0 height 0
click at [66, 176] on input "Select an option" at bounding box center [66, 177] width 6 height 6
click at [138, 177] on span "Select an option" at bounding box center [138, 177] width 0 height 0
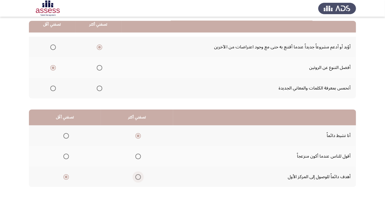
click at [138, 176] on input "Select an option" at bounding box center [138, 177] width 6 height 6
click at [66, 136] on span "Select an option" at bounding box center [66, 136] width 0 height 0
click at [66, 135] on input "Select an option" at bounding box center [66, 136] width 6 height 6
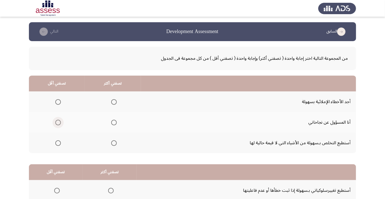
click at [58, 123] on span "Select an option" at bounding box center [58, 123] width 0 height 0
click at [58, 122] on input "Select an option" at bounding box center [58, 123] width 6 height 6
click at [114, 143] on span "Select an option" at bounding box center [114, 143] width 0 height 0
click at [114, 143] on input "Select an option" at bounding box center [114, 143] width 6 height 6
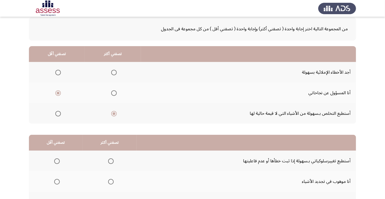
scroll to position [55, 0]
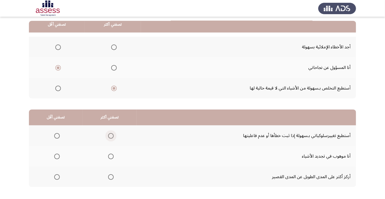
click at [110, 137] on span "Select an option" at bounding box center [111, 136] width 6 height 6
click at [110, 137] on input "Select an option" at bounding box center [111, 136] width 6 height 6
click at [57, 156] on span "Select an option" at bounding box center [57, 157] width 6 height 6
click at [57, 156] on input "Select an option" at bounding box center [57, 157] width 6 height 6
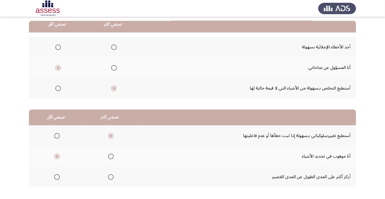
scroll to position [0, 0]
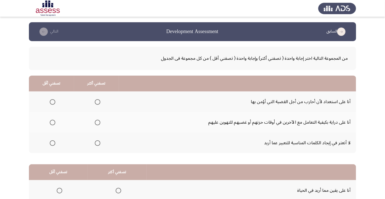
click at [98, 102] on span "Select an option" at bounding box center [98, 102] width 0 height 0
click at [98, 102] on input "Select an option" at bounding box center [98, 102] width 6 height 6
click at [53, 123] on span "Select an option" at bounding box center [53, 123] width 0 height 0
click at [53, 122] on input "Select an option" at bounding box center [53, 123] width 6 height 6
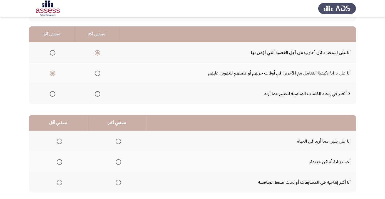
scroll to position [49, 0]
click at [97, 74] on span "Select an option" at bounding box center [98, 74] width 6 height 6
click at [97, 74] on input "Select an option" at bounding box center [98, 74] width 6 height 6
click at [98, 53] on span "Select an option" at bounding box center [98, 53] width 0 height 0
click at [98, 52] on input "Select an option" at bounding box center [98, 53] width 6 height 6
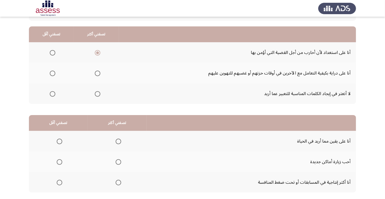
click at [224, 199] on html "السابق Development Assessment التالي من المجموعة التالية اختر إجابة واحدة ( تصف…" at bounding box center [192, 91] width 385 height 281
click at [52, 74] on span "Select an option" at bounding box center [53, 74] width 6 height 6
click at [52, 74] on input "Select an option" at bounding box center [53, 74] width 6 height 6
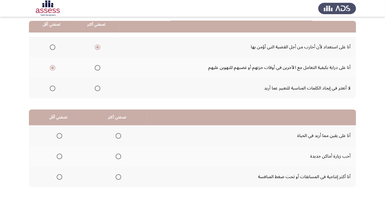
click at [118, 177] on span "Select an option" at bounding box center [118, 177] width 0 height 0
click at [118, 176] on input "Select an option" at bounding box center [119, 177] width 6 height 6
click at [59, 136] on span "Select an option" at bounding box center [59, 136] width 0 height 0
click at [59, 135] on input "Select an option" at bounding box center [60, 136] width 6 height 6
click at [118, 136] on span "Select an option" at bounding box center [118, 136] width 0 height 0
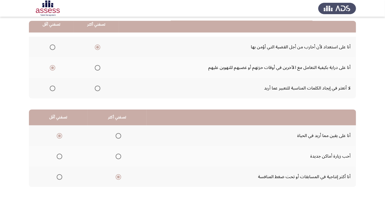
click at [118, 135] on input "Select an option" at bounding box center [119, 136] width 6 height 6
click at [59, 156] on span "Select an option" at bounding box center [59, 156] width 0 height 0
click at [59, 156] on input "Select an option" at bounding box center [60, 157] width 6 height 6
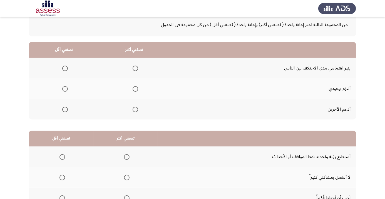
scroll to position [34, 0]
click at [135, 109] on span "Select an option" at bounding box center [135, 109] width 0 height 0
click at [135, 109] on input "Select an option" at bounding box center [136, 110] width 6 height 6
click at [135, 89] on span "Select an option" at bounding box center [135, 89] width 0 height 0
click at [135, 88] on input "Select an option" at bounding box center [136, 89] width 6 height 6
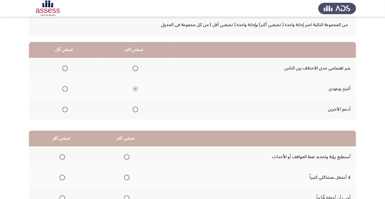
click at [65, 109] on span "Select an option" at bounding box center [65, 109] width 0 height 0
click at [65, 109] on input "Select an option" at bounding box center [65, 110] width 6 height 6
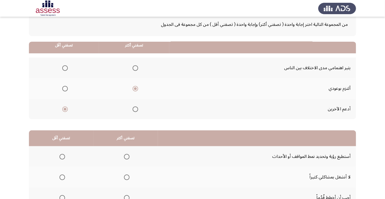
scroll to position [55, 0]
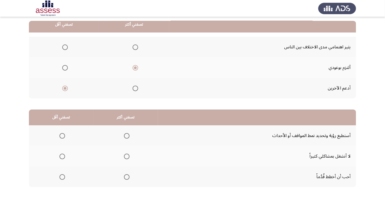
click at [126, 176] on span "Select an option" at bounding box center [127, 177] width 6 height 6
click at [126, 176] on input "Select an option" at bounding box center [127, 177] width 6 height 6
click at [62, 135] on span "Select an option" at bounding box center [62, 136] width 6 height 6
click at [62, 135] on input "Select an option" at bounding box center [62, 136] width 6 height 6
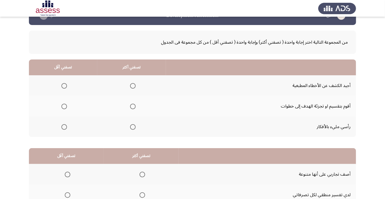
scroll to position [17, 0]
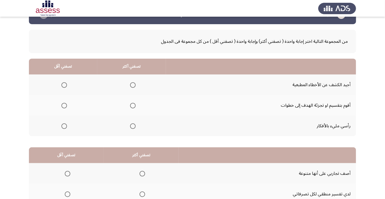
click at [133, 106] on span "Select an option" at bounding box center [133, 106] width 0 height 0
click at [133, 105] on input "Select an option" at bounding box center [133, 106] width 6 height 6
click at [135, 125] on span "Select an option" at bounding box center [133, 126] width 6 height 6
click at [135, 125] on input "Select an option" at bounding box center [133, 126] width 6 height 6
click at [134, 106] on span "Select an option" at bounding box center [133, 106] width 6 height 6
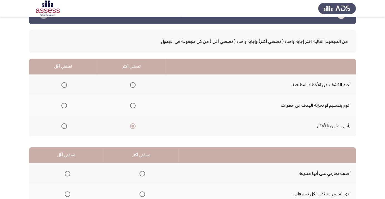
click at [134, 106] on input "Select an option" at bounding box center [133, 106] width 6 height 6
click at [63, 128] on span "Select an option" at bounding box center [64, 126] width 6 height 6
click at [63, 128] on input "Select an option" at bounding box center [64, 126] width 6 height 6
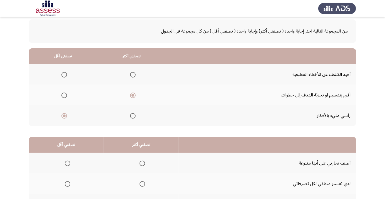
scroll to position [55, 0]
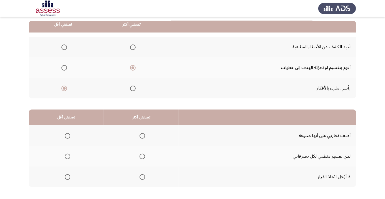
click at [142, 177] on span "Select an option" at bounding box center [142, 177] width 0 height 0
click at [143, 176] on input "Select an option" at bounding box center [142, 177] width 6 height 6
click at [68, 178] on span "Select an option" at bounding box center [68, 177] width 6 height 6
click at [68, 178] on input "Select an option" at bounding box center [68, 177] width 6 height 6
click at [142, 177] on span "Select an option" at bounding box center [142, 177] width 0 height 0
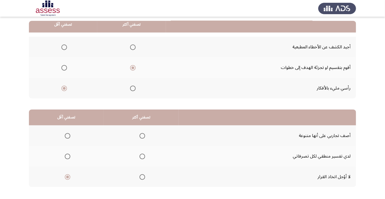
click at [143, 176] on input "Select an option" at bounding box center [142, 177] width 6 height 6
click at [68, 177] on span "Select an option" at bounding box center [68, 177] width 0 height 0
click at [68, 176] on input "Select an option" at bounding box center [68, 177] width 6 height 6
click at [144, 133] on span "Select an option" at bounding box center [142, 136] width 6 height 6
click at [144, 133] on input "Select an option" at bounding box center [142, 136] width 6 height 6
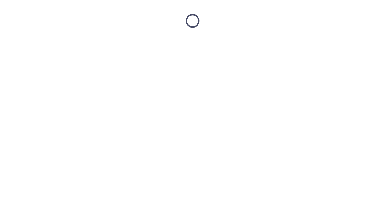
scroll to position [0, 0]
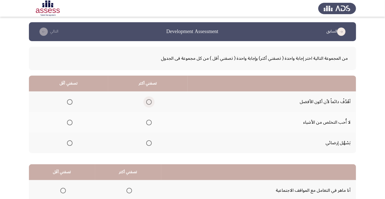
click at [149, 102] on span "Select an option" at bounding box center [149, 102] width 0 height 0
click at [149, 102] on input "Select an option" at bounding box center [149, 102] width 6 height 6
click at [68, 145] on span "Select an option" at bounding box center [70, 143] width 6 height 6
click at [68, 145] on input "Select an option" at bounding box center [70, 143] width 6 height 6
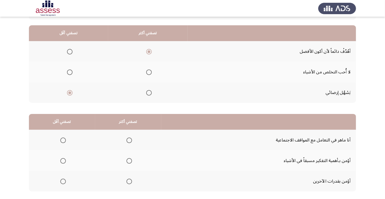
scroll to position [55, 0]
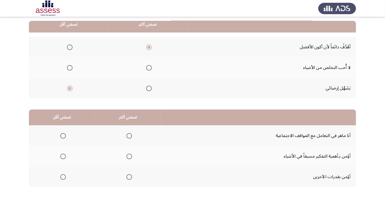
click at [129, 136] on span "Select an option" at bounding box center [129, 136] width 0 height 0
click at [129, 135] on input "Select an option" at bounding box center [129, 136] width 6 height 6
click at [63, 177] on span "Select an option" at bounding box center [63, 177] width 0 height 0
click at [63, 176] on input "Select an option" at bounding box center [63, 177] width 6 height 6
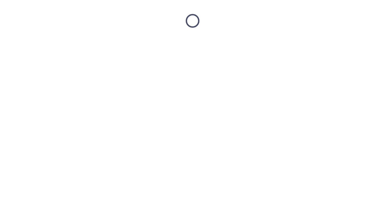
scroll to position [0, 0]
click at [43, 42] on html at bounding box center [192, 21] width 385 height 42
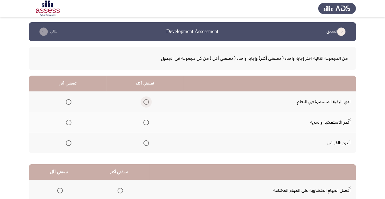
click at [148, 103] on span "Select an option" at bounding box center [146, 102] width 6 height 6
click at [148, 103] on input "Select an option" at bounding box center [146, 102] width 6 height 6
click at [69, 143] on span "Select an option" at bounding box center [69, 143] width 6 height 6
click at [69, 143] on input "Select an option" at bounding box center [69, 143] width 6 height 6
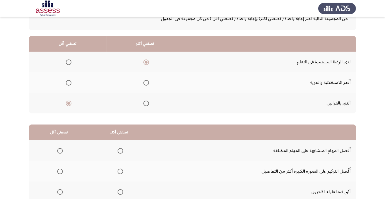
scroll to position [55, 0]
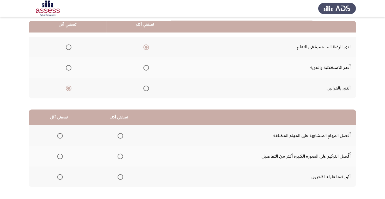
click at [60, 156] on span "Select an option" at bounding box center [60, 156] width 0 height 0
click at [60, 156] on input "Select an option" at bounding box center [60, 157] width 6 height 6
click at [122, 174] on span "Select an option" at bounding box center [121, 177] width 6 height 6
click at [122, 174] on input "Select an option" at bounding box center [121, 177] width 6 height 6
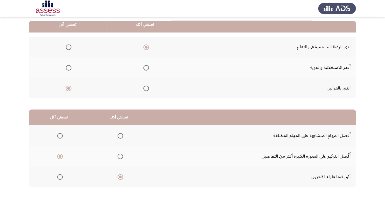
scroll to position [0, 0]
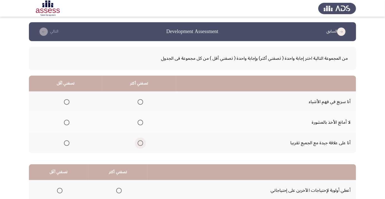
click at [140, 143] on span "Select an option" at bounding box center [140, 143] width 0 height 0
click at [140, 143] on input "Select an option" at bounding box center [141, 143] width 6 height 6
click at [67, 123] on span "Select an option" at bounding box center [67, 123] width 0 height 0
click at [66, 122] on input "Select an option" at bounding box center [67, 123] width 6 height 6
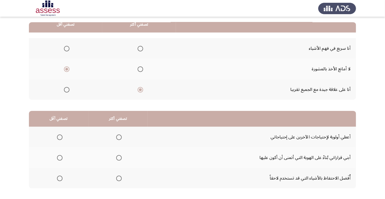
scroll to position [53, 0]
click at [139, 70] on span "Select an option" at bounding box center [141, 69] width 6 height 6
click at [139, 70] on input "Select an option" at bounding box center [141, 69] width 6 height 6
click at [68, 90] on span "Select an option" at bounding box center [67, 90] width 6 height 6
click at [68, 90] on input "Select an option" at bounding box center [67, 90] width 6 height 6
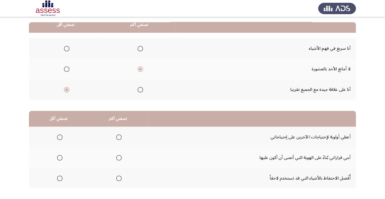
click at [119, 137] on span "Select an option" at bounding box center [119, 137] width 0 height 0
click at [119, 136] on input "Select an option" at bounding box center [119, 137] width 6 height 6
click at [60, 178] on span "Select an option" at bounding box center [60, 179] width 6 height 6
click at [60, 178] on input "Select an option" at bounding box center [60, 179] width 6 height 6
click at [60, 157] on span "Select an option" at bounding box center [60, 158] width 6 height 6
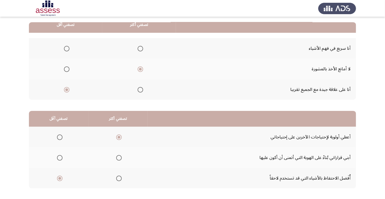
click at [60, 157] on input "Select an option" at bounding box center [60, 158] width 6 height 6
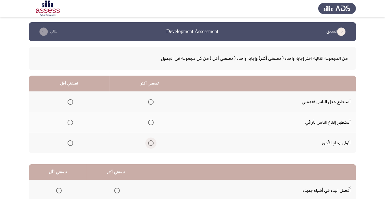
click at [151, 141] on span "Select an option" at bounding box center [151, 143] width 6 height 6
click at [151, 141] on input "Select an option" at bounding box center [151, 143] width 6 height 6
click at [70, 123] on span "Select an option" at bounding box center [70, 123] width 0 height 0
click at [70, 122] on input "Select an option" at bounding box center [71, 123] width 6 height 6
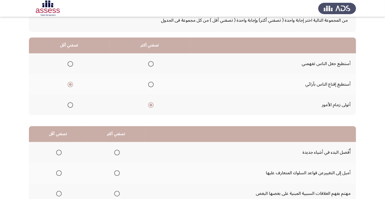
scroll to position [55, 0]
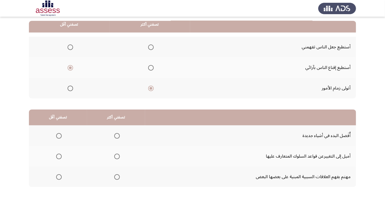
click at [116, 137] on span "Select an option" at bounding box center [117, 136] width 6 height 6
click at [116, 137] on input "Select an option" at bounding box center [117, 136] width 6 height 6
click at [61, 156] on span "Select an option" at bounding box center [59, 157] width 6 height 6
click at [61, 156] on input "Select an option" at bounding box center [59, 157] width 6 height 6
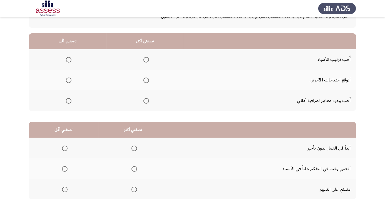
scroll to position [41, 0]
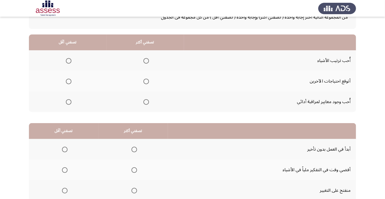
click at [146, 61] on span "Select an option" at bounding box center [146, 61] width 0 height 0
click at [146, 60] on input "Select an option" at bounding box center [146, 61] width 6 height 6
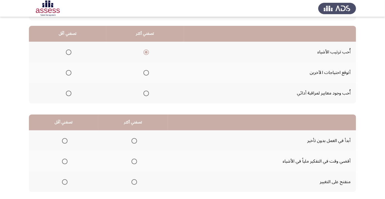
scroll to position [55, 0]
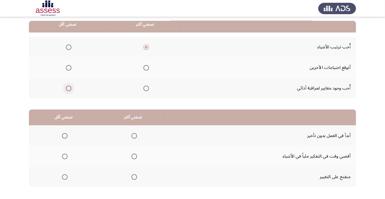
click at [67, 88] on span "Select an option" at bounding box center [69, 89] width 6 height 6
click at [67, 88] on input "Select an option" at bounding box center [69, 89] width 6 height 6
click at [134, 136] on span "Select an option" at bounding box center [134, 136] width 0 height 0
click at [134, 135] on input "Select an option" at bounding box center [134, 136] width 6 height 6
click at [137, 186] on th at bounding box center [132, 176] width 69 height 21
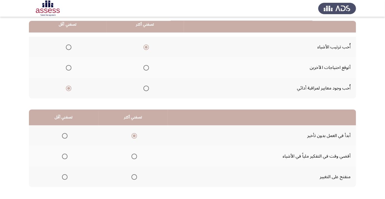
click at [134, 177] on span "Select an option" at bounding box center [134, 177] width 0 height 0
click at [134, 176] on input "Select an option" at bounding box center [134, 177] width 6 height 6
click at [62, 136] on span "Select an option" at bounding box center [65, 136] width 6 height 6
click at [62, 136] on input "Select an option" at bounding box center [65, 136] width 6 height 6
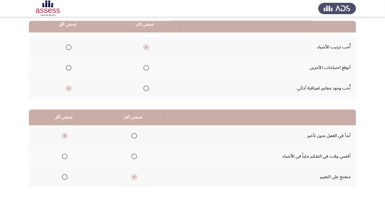
scroll to position [0, 0]
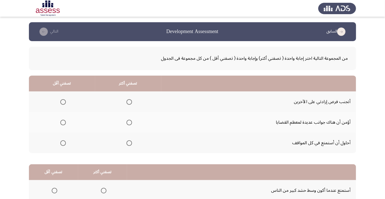
click at [134, 139] on th at bounding box center [128, 143] width 66 height 21
click at [63, 102] on span "Select an option" at bounding box center [63, 102] width 0 height 0
click at [63, 102] on input "Select an option" at bounding box center [63, 102] width 6 height 6
click at [129, 143] on span "Select an option" at bounding box center [129, 143] width 6 height 6
click at [129, 143] on input "Select an option" at bounding box center [129, 143] width 6 height 6
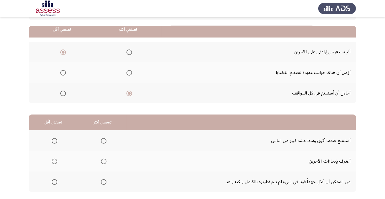
scroll to position [55, 0]
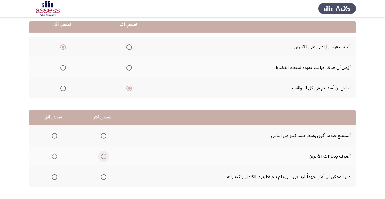
click at [104, 156] on span "Select an option" at bounding box center [104, 156] width 0 height 0
click at [104, 156] on input "Select an option" at bounding box center [104, 157] width 6 height 6
click at [54, 177] on span "Select an option" at bounding box center [54, 177] width 0 height 0
click at [54, 176] on input "Select an option" at bounding box center [55, 177] width 6 height 6
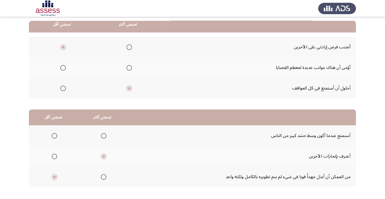
scroll to position [0, 0]
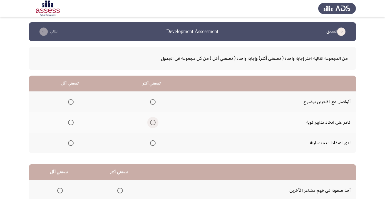
click at [153, 122] on span "Select an option" at bounding box center [153, 123] width 6 height 6
click at [153, 122] on input "Select an option" at bounding box center [153, 123] width 6 height 6
click at [153, 102] on span "Select an option" at bounding box center [153, 102] width 6 height 6
click at [153, 102] on input "Select an option" at bounding box center [153, 102] width 6 height 6
click at [73, 122] on span "Select an option" at bounding box center [71, 123] width 6 height 6
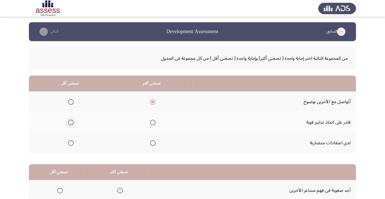
click at [73, 122] on input "Select an option" at bounding box center [71, 123] width 6 height 6
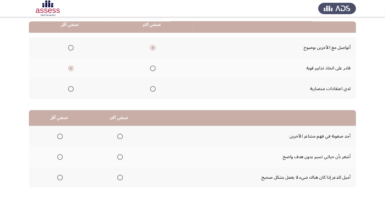
scroll to position [55, 0]
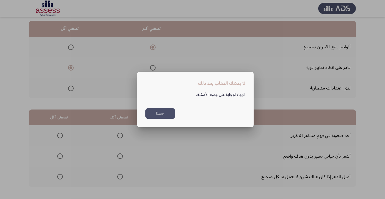
scroll to position [0, 0]
click at [165, 119] on button "حسنا" at bounding box center [160, 113] width 30 height 11
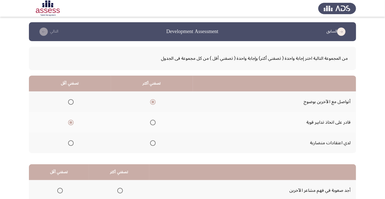
scroll to position [55, 0]
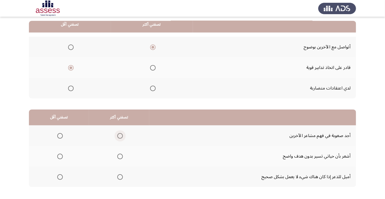
click at [120, 136] on span "Select an option" at bounding box center [120, 136] width 0 height 0
click at [120, 135] on input "Select an option" at bounding box center [120, 136] width 6 height 6
click at [61, 176] on span "Select an option" at bounding box center [60, 177] width 6 height 6
click at [61, 176] on input "Select an option" at bounding box center [60, 177] width 6 height 6
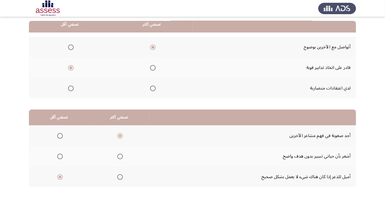
scroll to position [0, 0]
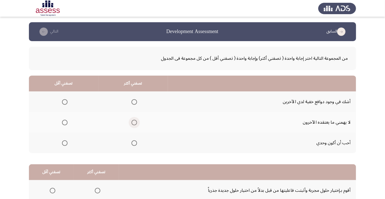
click at [136, 122] on span "Select an option" at bounding box center [134, 123] width 6 height 6
click at [136, 122] on input "Select an option" at bounding box center [134, 123] width 6 height 6
click at [65, 102] on span "Select an option" at bounding box center [65, 102] width 0 height 0
click at [64, 102] on input "Select an option" at bounding box center [65, 102] width 6 height 6
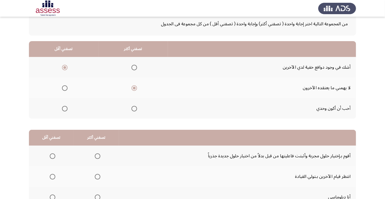
scroll to position [53, 0]
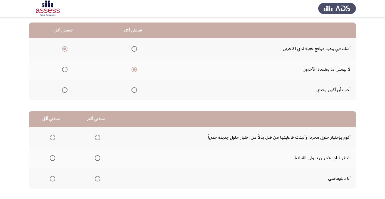
click at [98, 179] on span "Select an option" at bounding box center [98, 179] width 0 height 0
click at [97, 178] on input "Select an option" at bounding box center [98, 179] width 6 height 6
click at [53, 138] on span "Select an option" at bounding box center [53, 138] width 0 height 0
click at [52, 137] on input "Select an option" at bounding box center [53, 138] width 6 height 6
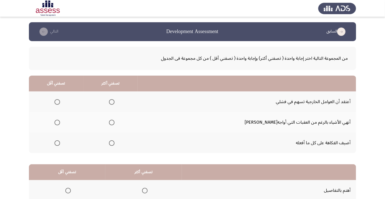
click at [114, 122] on span "Select an option" at bounding box center [112, 123] width 6 height 6
click at [114, 122] on input "Select an option" at bounding box center [112, 123] width 6 height 6
click at [60, 145] on span "Select an option" at bounding box center [57, 143] width 6 height 6
click at [60, 145] on input "Select an option" at bounding box center [57, 143] width 6 height 6
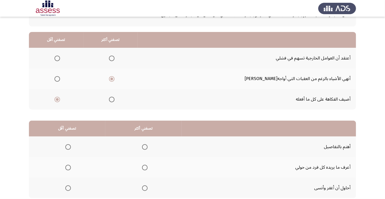
scroll to position [45, 0]
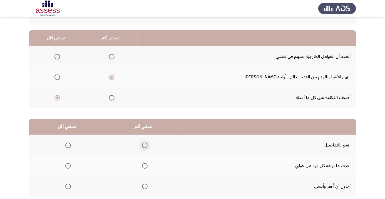
click at [147, 143] on span "Select an option" at bounding box center [145, 146] width 6 height 6
click at [147, 143] on input "Select an option" at bounding box center [145, 146] width 6 height 6
click at [67, 166] on span "Select an option" at bounding box center [68, 166] width 6 height 6
click at [67, 166] on input "Select an option" at bounding box center [68, 166] width 6 height 6
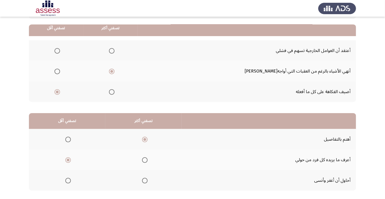
scroll to position [55, 0]
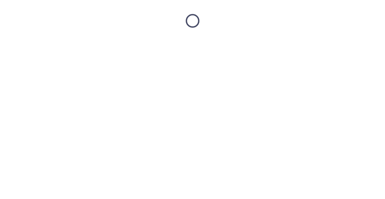
scroll to position [0, 0]
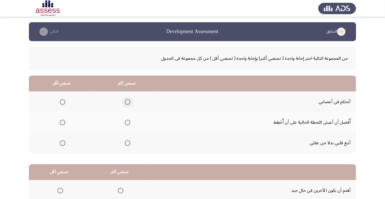
click at [128, 102] on span "Select an option" at bounding box center [128, 102] width 0 height 0
click at [127, 102] on input "Select an option" at bounding box center [128, 102] width 6 height 6
click at [62, 143] on span "Select an option" at bounding box center [63, 143] width 6 height 6
click at [62, 143] on input "Select an option" at bounding box center [63, 143] width 6 height 6
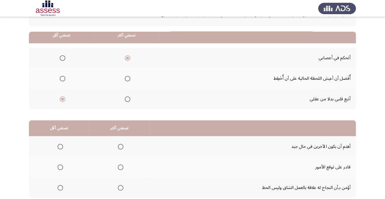
scroll to position [55, 0]
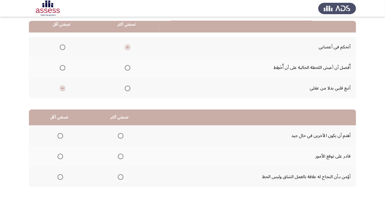
click at [121, 177] on span "Select an option" at bounding box center [121, 177] width 0 height 0
click at [120, 176] on input "Select an option" at bounding box center [121, 177] width 6 height 6
click at [62, 136] on span "Select an option" at bounding box center [61, 136] width 6 height 6
click at [62, 136] on input "Select an option" at bounding box center [61, 136] width 6 height 6
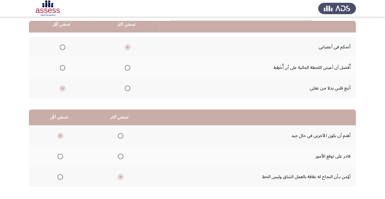
scroll to position [0, 0]
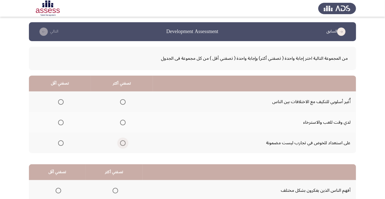
click at [121, 143] on span "Select an option" at bounding box center [123, 143] width 6 height 6
click at [121, 143] on input "Select an option" at bounding box center [123, 143] width 6 height 6
click at [60, 124] on span "Select an option" at bounding box center [61, 123] width 6 height 6
click at [60, 124] on input "Select an option" at bounding box center [61, 123] width 6 height 6
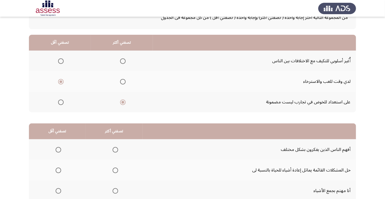
scroll to position [55, 0]
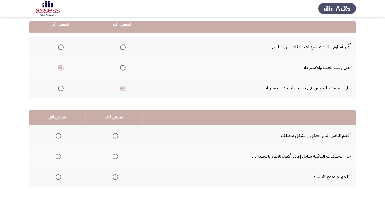
click at [115, 177] on span "Select an option" at bounding box center [115, 177] width 0 height 0
click at [114, 176] on input "Select an option" at bounding box center [116, 177] width 6 height 6
click at [58, 137] on span "Select an option" at bounding box center [59, 136] width 6 height 6
click at [58, 137] on input "Select an option" at bounding box center [59, 136] width 6 height 6
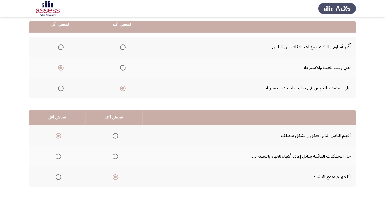
scroll to position [0, 0]
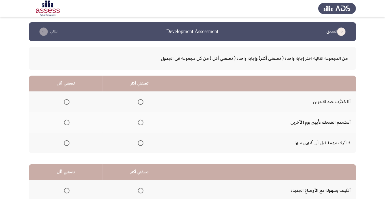
click at [140, 143] on span "Select an option" at bounding box center [140, 143] width 0 height 0
click at [141, 143] on input "Select an option" at bounding box center [141, 143] width 6 height 6
click at [66, 124] on span "Select an option" at bounding box center [67, 123] width 6 height 6
click at [66, 124] on input "Select an option" at bounding box center [67, 123] width 6 height 6
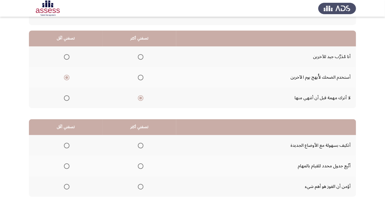
scroll to position [45, 0]
click at [140, 166] on span "Select an option" at bounding box center [140, 166] width 0 height 0
click at [141, 165] on input "Select an option" at bounding box center [141, 166] width 6 height 6
click at [67, 188] on span "Select an option" at bounding box center [67, 187] width 6 height 6
click at [67, 188] on input "Select an option" at bounding box center [67, 187] width 6 height 6
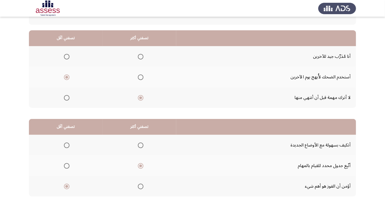
scroll to position [55, 0]
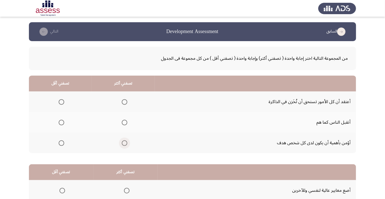
click at [124, 143] on span "Select an option" at bounding box center [124, 143] width 0 height 0
click at [125, 143] on input "Select an option" at bounding box center [125, 143] width 6 height 6
click at [62, 129] on th at bounding box center [60, 122] width 63 height 21
click at [62, 122] on span "Select an option" at bounding box center [62, 123] width 6 height 6
click at [62, 122] on input "Select an option" at bounding box center [62, 123] width 6 height 6
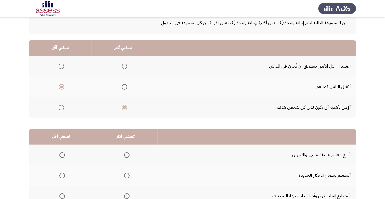
scroll to position [55, 0]
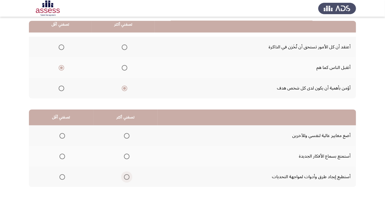
click at [126, 176] on span "Select an option" at bounding box center [127, 177] width 6 height 6
click at [126, 176] on input "Select an option" at bounding box center [127, 177] width 6 height 6
click at [64, 156] on span "Select an option" at bounding box center [62, 157] width 6 height 6
click at [64, 156] on input "Select an option" at bounding box center [62, 157] width 6 height 6
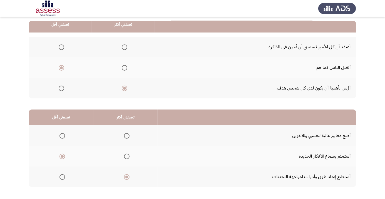
scroll to position [0, 0]
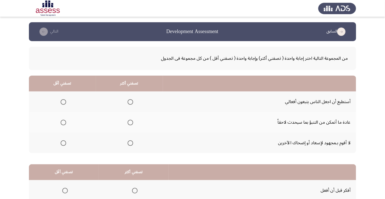
click at [130, 123] on span "Select an option" at bounding box center [130, 123] width 0 height 0
click at [130, 122] on input "Select an option" at bounding box center [131, 123] width 6 height 6
click at [63, 143] on span "Select an option" at bounding box center [63, 143] width 0 height 0
click at [63, 143] on input "Select an option" at bounding box center [64, 143] width 6 height 6
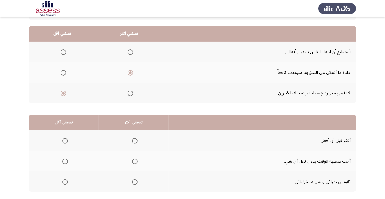
scroll to position [53, 0]
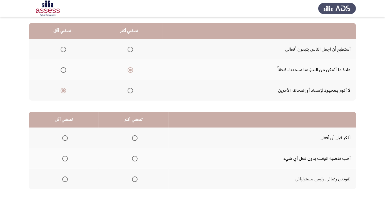
click at [134, 138] on span "Select an option" at bounding box center [135, 138] width 6 height 6
click at [134, 138] on input "Select an option" at bounding box center [135, 138] width 6 height 6
click at [64, 158] on span "Select an option" at bounding box center [65, 159] width 6 height 6
click at [64, 158] on input "Select an option" at bounding box center [65, 159] width 6 height 6
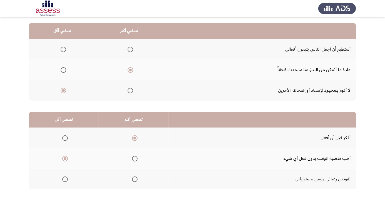
scroll to position [0, 0]
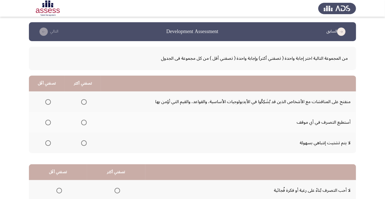
click at [84, 122] on span "Select an option" at bounding box center [84, 123] width 6 height 6
click at [84, 122] on input "Select an option" at bounding box center [84, 123] width 6 height 6
click at [47, 148] on th at bounding box center [47, 143] width 36 height 21
click at [48, 143] on span "Select an option" at bounding box center [48, 143] width 0 height 0
click at [48, 143] on input "Select an option" at bounding box center [48, 143] width 6 height 6
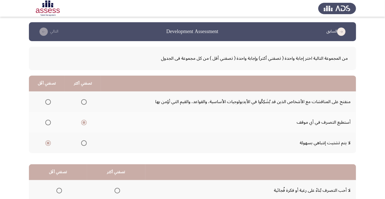
click at [84, 102] on span "Select an option" at bounding box center [84, 102] width 6 height 6
click at [84, 102] on input "Select an option" at bounding box center [84, 102] width 6 height 6
click at [48, 123] on span "Select an option" at bounding box center [48, 123] width 0 height 0
click at [48, 122] on input "Select an option" at bounding box center [48, 123] width 6 height 6
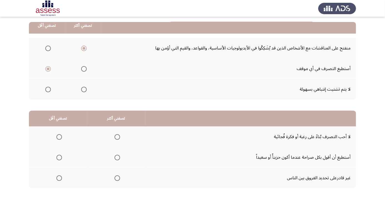
scroll to position [55, 0]
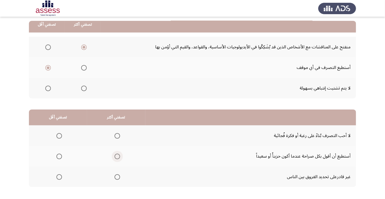
click at [117, 156] on span "Select an option" at bounding box center [117, 156] width 0 height 0
click at [117, 156] on input "Select an option" at bounding box center [117, 157] width 6 height 6
click at [59, 136] on span "Select an option" at bounding box center [59, 136] width 0 height 0
click at [59, 135] on input "Select an option" at bounding box center [59, 136] width 6 height 6
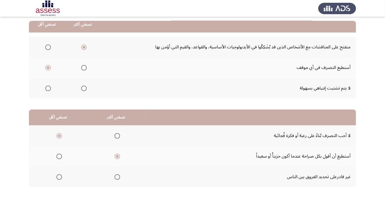
scroll to position [0, 0]
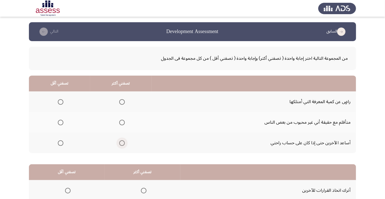
click at [122, 143] on span "Select an option" at bounding box center [122, 143] width 0 height 0
click at [122, 143] on input "Select an option" at bounding box center [122, 143] width 6 height 6
click at [61, 102] on span "Select an option" at bounding box center [61, 102] width 0 height 0
click at [61, 102] on input "Select an option" at bounding box center [61, 102] width 6 height 6
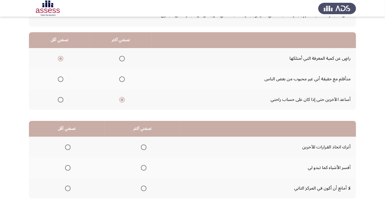
scroll to position [44, 0]
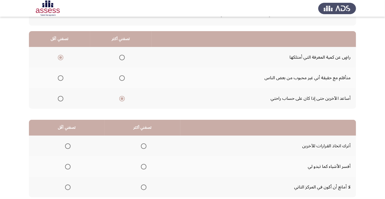
click at [146, 185] on span "Select an option" at bounding box center [144, 188] width 6 height 6
click at [146, 185] on input "Select an option" at bounding box center [144, 188] width 6 height 6
click at [68, 168] on span "Select an option" at bounding box center [68, 167] width 6 height 6
click at [68, 168] on input "Select an option" at bounding box center [68, 167] width 6 height 6
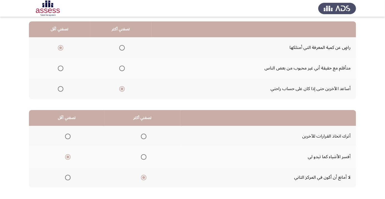
scroll to position [55, 0]
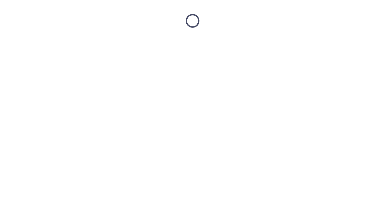
scroll to position [0, 0]
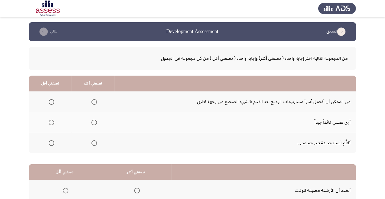
click at [94, 123] on span "Select an option" at bounding box center [94, 123] width 0 height 0
click at [94, 122] on input "Select an option" at bounding box center [94, 123] width 6 height 6
click at [94, 143] on span "Select an option" at bounding box center [94, 143] width 0 height 0
click at [94, 143] on input "Select an option" at bounding box center [94, 143] width 6 height 6
click at [53, 123] on span "Select an option" at bounding box center [52, 123] width 6 height 6
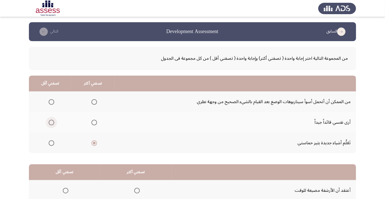
click at [53, 123] on input "Select an option" at bounding box center [52, 123] width 6 height 6
click at [94, 123] on span "Select an option" at bounding box center [94, 123] width 0 height 0
click at [94, 122] on input "Select an option" at bounding box center [94, 123] width 6 height 6
click at [53, 99] on span "Select an option" at bounding box center [52, 102] width 6 height 6
click at [53, 99] on input "Select an option" at bounding box center [52, 102] width 6 height 6
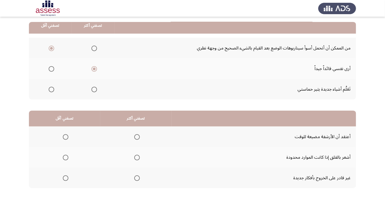
scroll to position [55, 0]
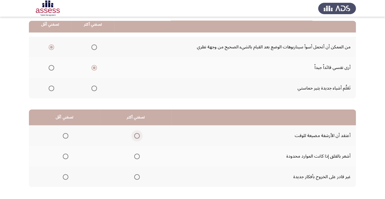
click at [137, 136] on span "Select an option" at bounding box center [137, 136] width 0 height 0
click at [137, 135] on input "Select an option" at bounding box center [137, 136] width 6 height 6
click at [139, 154] on span "Select an option" at bounding box center [137, 157] width 6 height 6
click at [139, 154] on input "Select an option" at bounding box center [137, 157] width 6 height 6
click at [67, 136] on span "Select an option" at bounding box center [66, 136] width 6 height 6
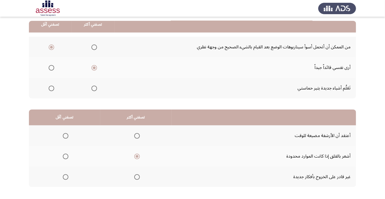
click at [67, 136] on input "Select an option" at bounding box center [66, 136] width 6 height 6
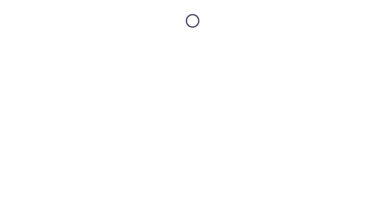
scroll to position [0, 0]
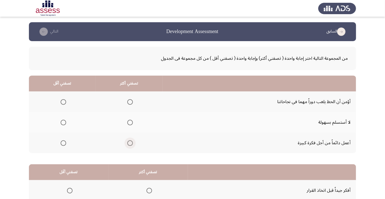
click at [130, 143] on span "Select an option" at bounding box center [130, 143] width 0 height 0
click at [130, 143] on input "Select an option" at bounding box center [130, 143] width 6 height 6
click at [64, 124] on span "Select an option" at bounding box center [64, 123] width 6 height 6
click at [64, 124] on input "Select an option" at bounding box center [64, 123] width 6 height 6
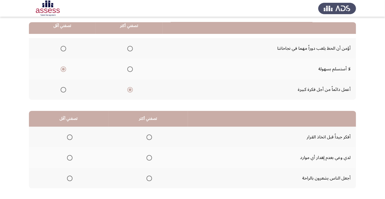
scroll to position [55, 0]
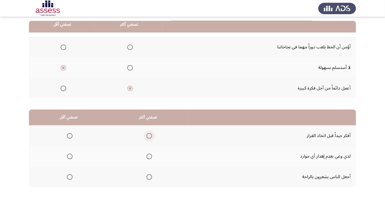
click at [149, 135] on span "Select an option" at bounding box center [149, 136] width 6 height 6
click at [149, 135] on input "Select an option" at bounding box center [149, 136] width 6 height 6
click at [70, 156] on span "Select an option" at bounding box center [70, 156] width 0 height 0
click at [69, 156] on input "Select an option" at bounding box center [70, 157] width 6 height 6
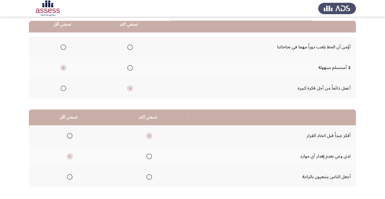
scroll to position [0, 0]
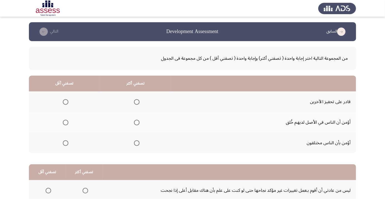
click at [139, 102] on span "Select an option" at bounding box center [137, 102] width 6 height 6
click at [139, 102] on input "Select an option" at bounding box center [137, 102] width 6 height 6
click at [66, 143] on span "Select an option" at bounding box center [66, 143] width 0 height 0
click at [66, 143] on input "Select an option" at bounding box center [66, 143] width 6 height 6
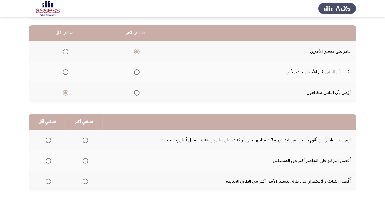
scroll to position [51, 0]
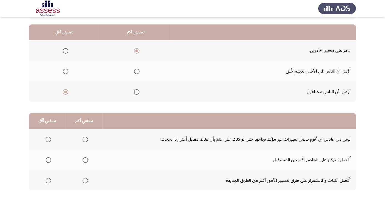
click at [66, 71] on span "Select an option" at bounding box center [66, 71] width 0 height 0
click at [66, 71] on input "Select an option" at bounding box center [66, 72] width 6 height 6
click at [85, 160] on span "Select an option" at bounding box center [85, 160] width 0 height 0
click at [85, 160] on input "Select an option" at bounding box center [86, 160] width 6 height 6
click at [48, 139] on span "Select an option" at bounding box center [49, 140] width 6 height 6
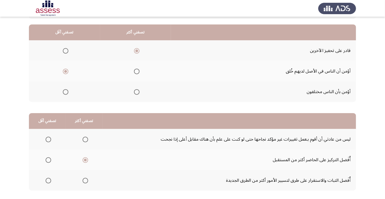
click at [48, 139] on input "Select an option" at bounding box center [49, 140] width 6 height 6
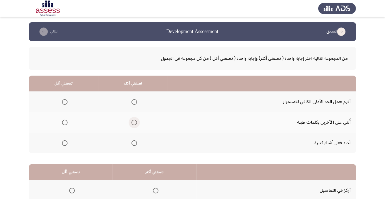
click at [134, 123] on span "Select an option" at bounding box center [134, 123] width 0 height 0
click at [134, 122] on input "Select an option" at bounding box center [134, 123] width 6 height 6
click at [67, 144] on span "Select an option" at bounding box center [65, 143] width 6 height 6
click at [67, 144] on input "Select an option" at bounding box center [65, 143] width 6 height 6
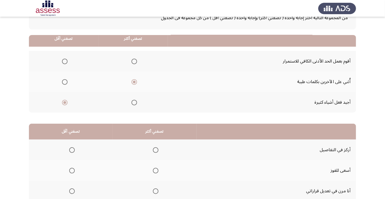
scroll to position [55, 0]
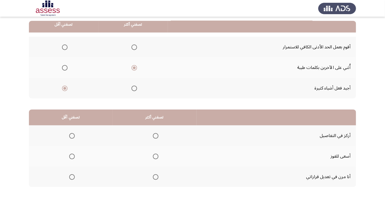
click at [156, 136] on span "Select an option" at bounding box center [156, 136] width 0 height 0
click at [155, 135] on input "Select an option" at bounding box center [156, 136] width 6 height 6
click at [72, 177] on span "Select an option" at bounding box center [72, 177] width 0 height 0
click at [72, 176] on input "Select an option" at bounding box center [72, 177] width 6 height 6
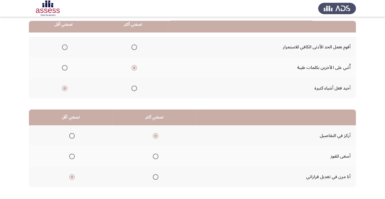
scroll to position [0, 0]
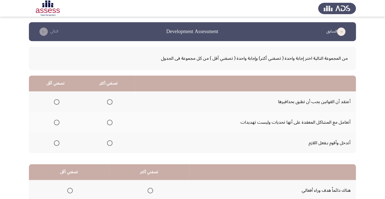
click at [56, 122] on span "Select an option" at bounding box center [57, 123] width 6 height 6
click at [56, 122] on input "Select an option" at bounding box center [57, 123] width 6 height 6
click at [110, 123] on span "Select an option" at bounding box center [110, 123] width 0 height 0
click at [110, 122] on input "Select an option" at bounding box center [110, 123] width 6 height 6
click at [56, 102] on span "Select an option" at bounding box center [57, 102] width 6 height 6
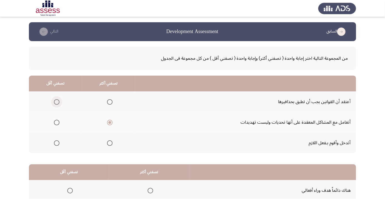
click at [56, 102] on input "Select an option" at bounding box center [57, 102] width 6 height 6
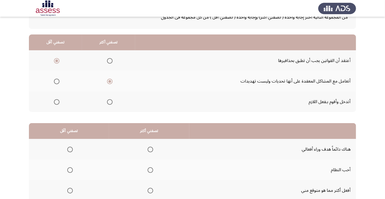
scroll to position [55, 0]
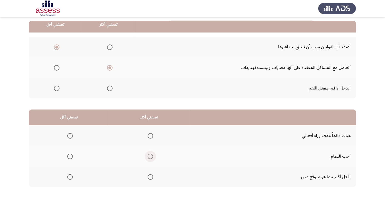
click at [150, 156] on span "Select an option" at bounding box center [150, 156] width 0 height 0
click at [151, 156] on input "Select an option" at bounding box center [151, 157] width 6 height 6
click at [70, 176] on span "Select an option" at bounding box center [70, 177] width 6 height 6
click at [70, 176] on input "Select an option" at bounding box center [70, 177] width 6 height 6
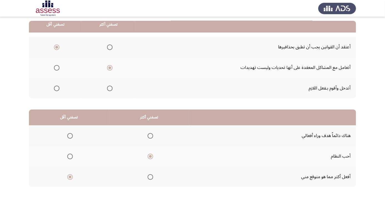
scroll to position [0, 0]
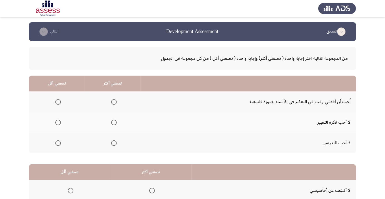
click at [114, 102] on span "Select an option" at bounding box center [114, 102] width 0 height 0
click at [114, 102] on input "Select an option" at bounding box center [114, 102] width 6 height 6
click at [59, 144] on span "Select an option" at bounding box center [58, 143] width 6 height 6
click at [59, 144] on input "Select an option" at bounding box center [58, 143] width 6 height 6
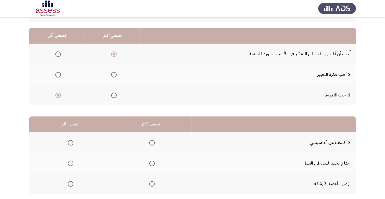
scroll to position [55, 0]
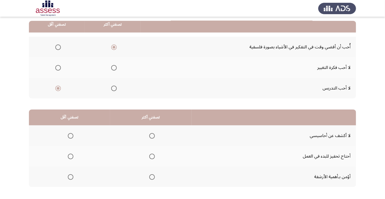
click at [154, 156] on span "Select an option" at bounding box center [152, 157] width 6 height 6
click at [154, 156] on input "Select an option" at bounding box center [152, 157] width 6 height 6
click at [71, 177] on span "Select an option" at bounding box center [71, 177] width 0 height 0
click at [71, 176] on input "Select an option" at bounding box center [71, 177] width 6 height 6
click at [71, 136] on span "Select an option" at bounding box center [71, 136] width 0 height 0
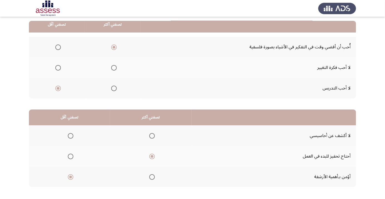
click at [71, 135] on input "Select an option" at bounding box center [71, 136] width 6 height 6
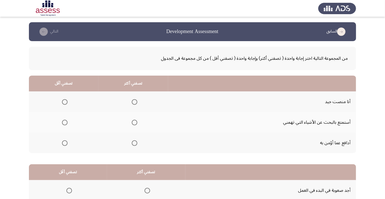
click at [134, 102] on span "Select an option" at bounding box center [134, 102] width 0 height 0
click at [135, 102] on input "Select an option" at bounding box center [135, 102] width 6 height 6
click at [65, 143] on span "Select an option" at bounding box center [65, 143] width 0 height 0
click at [65, 143] on input "Select an option" at bounding box center [65, 143] width 6 height 6
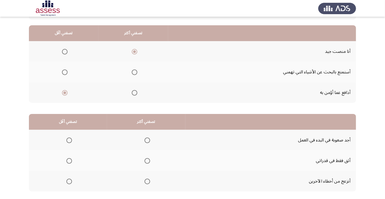
scroll to position [55, 0]
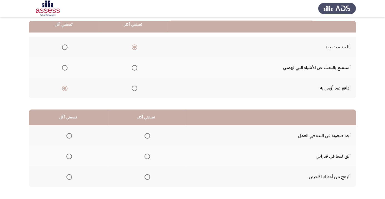
click at [147, 177] on span "Select an option" at bounding box center [147, 177] width 0 height 0
click at [147, 176] on input "Select an option" at bounding box center [147, 177] width 6 height 6
click at [69, 156] on span "Select an option" at bounding box center [69, 156] width 0 height 0
click at [69, 156] on input "Select an option" at bounding box center [69, 157] width 6 height 6
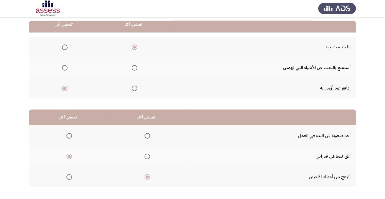
scroll to position [0, 0]
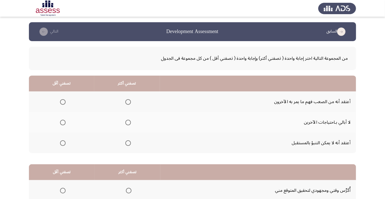
click at [128, 102] on span "Select an option" at bounding box center [128, 102] width 0 height 0
click at [129, 102] on input "Select an option" at bounding box center [128, 102] width 6 height 6
click at [63, 143] on span "Select an option" at bounding box center [63, 143] width 0 height 0
click at [63, 143] on input "Select an option" at bounding box center [63, 143] width 6 height 6
click at [64, 100] on span "Select an option" at bounding box center [63, 102] width 6 height 6
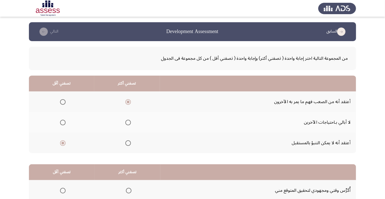
click at [64, 100] on input "Select an option" at bounding box center [63, 102] width 6 height 6
click at [126, 171] on th "تصفني أكثر" at bounding box center [127, 172] width 66 height 16
click at [131, 143] on span "Select an option" at bounding box center [128, 143] width 6 height 6
click at [131, 143] on input "Select an option" at bounding box center [128, 143] width 6 height 6
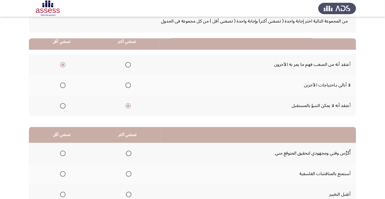
scroll to position [55, 0]
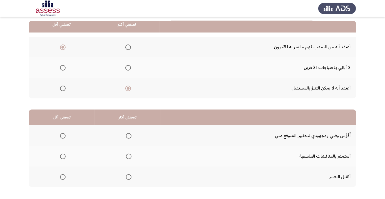
click at [129, 136] on span "Select an option" at bounding box center [129, 136] width 0 height 0
click at [129, 135] on input "Select an option" at bounding box center [129, 136] width 6 height 6
click at [63, 176] on span "Select an option" at bounding box center [63, 177] width 6 height 6
click at [63, 176] on input "Select an option" at bounding box center [63, 177] width 6 height 6
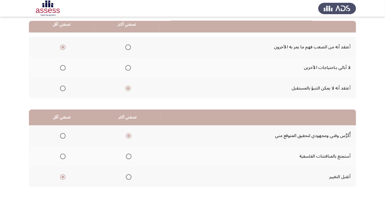
scroll to position [0, 0]
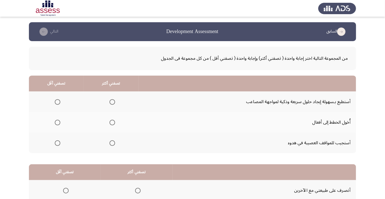
click at [112, 123] on span "Select an option" at bounding box center [112, 123] width 0 height 0
click at [112, 122] on input "Select an option" at bounding box center [112, 123] width 6 height 6
click at [112, 103] on span "Select an option" at bounding box center [112, 102] width 6 height 6
click at [112, 103] on input "Select an option" at bounding box center [112, 102] width 6 height 6
click at [58, 123] on span "Select an option" at bounding box center [58, 123] width 0 height 0
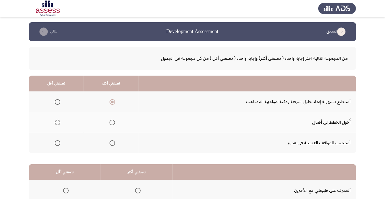
click at [57, 122] on input "Select an option" at bounding box center [58, 123] width 6 height 6
click at [58, 141] on span "Select an option" at bounding box center [58, 143] width 6 height 6
click at [58, 141] on input "Select an option" at bounding box center [58, 143] width 6 height 6
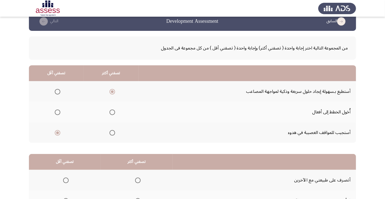
scroll to position [55, 0]
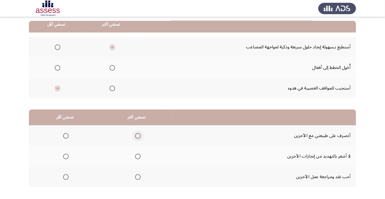
click at [140, 133] on span "Select an option" at bounding box center [138, 136] width 6 height 6
click at [140, 133] on input "Select an option" at bounding box center [138, 136] width 6 height 6
click at [61, 162] on th at bounding box center [65, 156] width 72 height 21
click at [68, 156] on span "Select an option" at bounding box center [66, 157] width 6 height 6
click at [68, 156] on input "Select an option" at bounding box center [66, 157] width 6 height 6
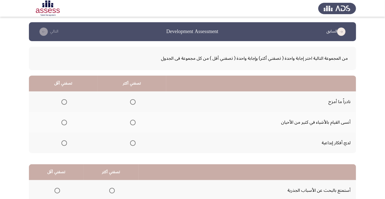
click at [133, 143] on span "Select an option" at bounding box center [133, 143] width 6 height 6
click at [133, 143] on input "Select an option" at bounding box center [133, 143] width 6 height 6
click at [133, 142] on span "Select an option" at bounding box center [132, 143] width 3 height 3
click at [64, 102] on span "Select an option" at bounding box center [64, 102] width 0 height 0
click at [64, 102] on input "Select an option" at bounding box center [64, 102] width 6 height 6
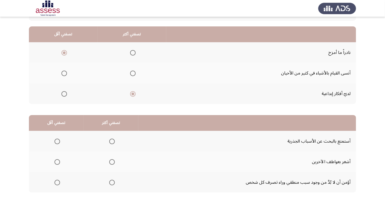
scroll to position [55, 0]
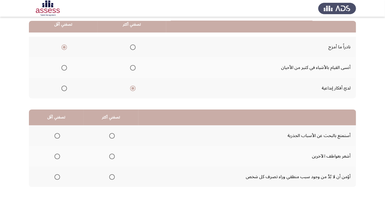
click at [112, 156] on span "Select an option" at bounding box center [112, 156] width 0 height 0
click at [112, 156] on input "Select an option" at bounding box center [112, 157] width 6 height 6
click at [57, 177] on span "Select an option" at bounding box center [57, 177] width 0 height 0
click at [57, 176] on input "Select an option" at bounding box center [57, 177] width 6 height 6
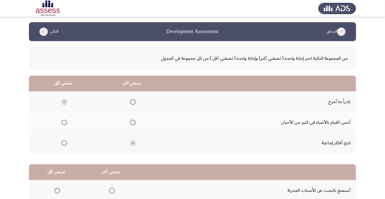
scroll to position [55, 0]
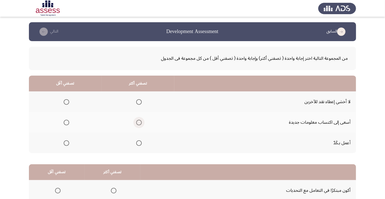
click at [139, 123] on span "Select an option" at bounding box center [139, 123] width 0 height 0
click at [139, 122] on input "Select an option" at bounding box center [139, 123] width 6 height 6
click at [66, 102] on span "Select an option" at bounding box center [66, 102] width 0 height 0
click at [66, 102] on input "Select an option" at bounding box center [67, 102] width 6 height 6
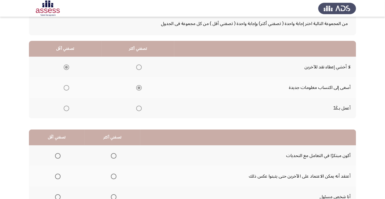
scroll to position [55, 0]
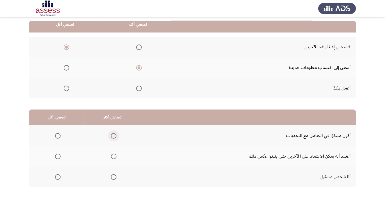
click at [114, 136] on span "Select an option" at bounding box center [114, 136] width 0 height 0
click at [113, 135] on input "Select an option" at bounding box center [114, 136] width 6 height 6
click at [58, 156] on span "Select an option" at bounding box center [58, 156] width 0 height 0
click at [58, 156] on input "Select an option" at bounding box center [58, 157] width 6 height 6
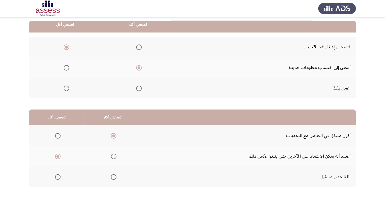
scroll to position [0, 0]
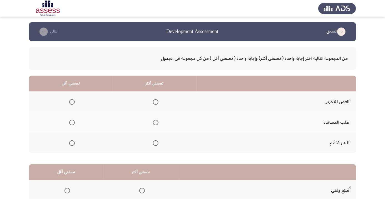
click at [156, 123] on span "Select an option" at bounding box center [156, 123] width 0 height 0
click at [155, 122] on input "Select an option" at bounding box center [156, 123] width 6 height 6
click at [72, 102] on span "Select an option" at bounding box center [72, 102] width 0 height 0
click at [72, 102] on input "Select an option" at bounding box center [72, 102] width 6 height 6
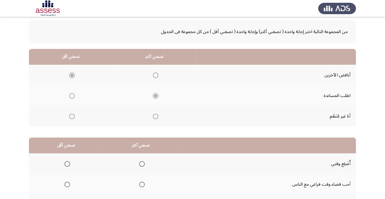
scroll to position [55, 0]
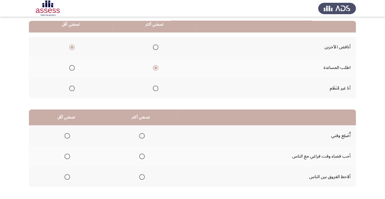
click at [142, 177] on span "Select an option" at bounding box center [142, 177] width 0 height 0
click at [142, 176] on input "Select an option" at bounding box center [142, 177] width 6 height 6
click at [67, 136] on span "Select an option" at bounding box center [67, 136] width 0 height 0
click at [67, 135] on input "Select an option" at bounding box center [67, 136] width 6 height 6
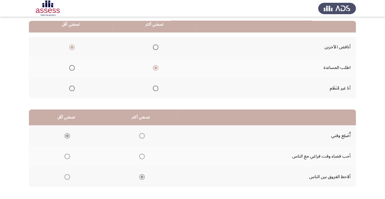
scroll to position [0, 0]
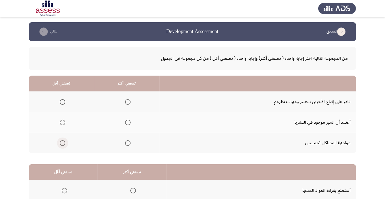
click at [62, 143] on span "Select an option" at bounding box center [63, 143] width 6 height 6
click at [62, 143] on input "Select an option" at bounding box center [63, 143] width 6 height 6
click at [128, 102] on span "Select an option" at bounding box center [128, 102] width 0 height 0
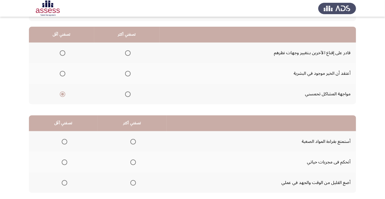
scroll to position [55, 0]
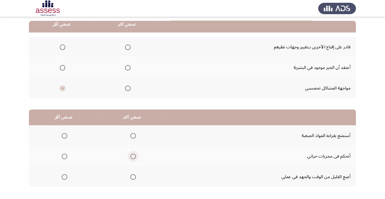
click at [133, 156] on span "Select an option" at bounding box center [133, 156] width 0 height 0
click at [134, 156] on input "Select an option" at bounding box center [133, 157] width 6 height 6
click at [64, 177] on span "Select an option" at bounding box center [64, 177] width 0 height 0
click at [67, 174] on span "Select an option" at bounding box center [65, 177] width 6 height 6
click at [67, 174] on input "Select an option" at bounding box center [65, 177] width 6 height 6
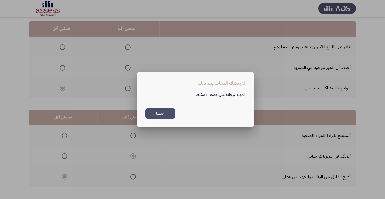
click at [167, 119] on button "حسنا" at bounding box center [160, 113] width 30 height 11
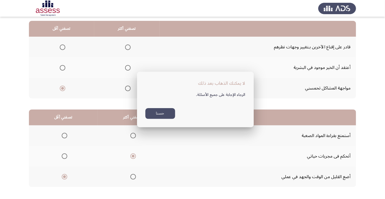
scroll to position [55, 0]
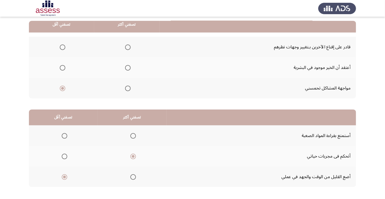
click at [128, 47] on span "Select an option" at bounding box center [128, 47] width 0 height 0
click at [127, 47] on input "Select an option" at bounding box center [128, 47] width 6 height 6
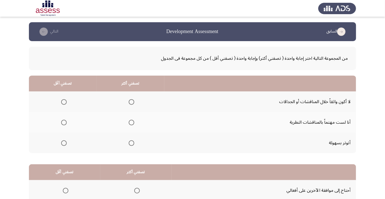
click at [134, 123] on span "Select an option" at bounding box center [132, 123] width 6 height 6
click at [134, 123] on input "Select an option" at bounding box center [132, 123] width 6 height 6
click at [65, 101] on span "Select an option" at bounding box center [64, 102] width 6 height 6
click at [65, 101] on input "Select an option" at bounding box center [64, 102] width 6 height 6
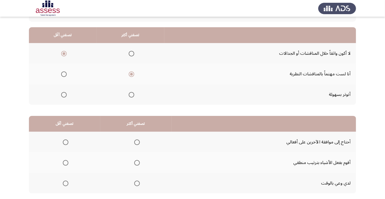
scroll to position [46, 0]
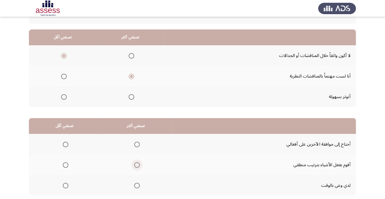
click at [137, 165] on span "Select an option" at bounding box center [137, 165] width 0 height 0
click at [138, 165] on input "Select an option" at bounding box center [137, 165] width 6 height 6
click at [65, 187] on span "Select an option" at bounding box center [66, 186] width 6 height 6
click at [65, 187] on input "Select an option" at bounding box center [66, 186] width 6 height 6
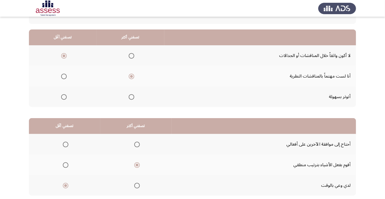
scroll to position [0, 0]
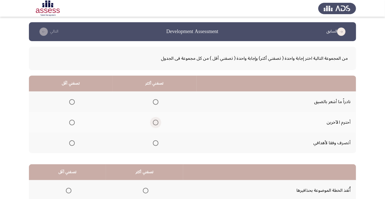
click at [154, 122] on span "Select an option" at bounding box center [156, 123] width 6 height 6
click at [154, 122] on input "Select an option" at bounding box center [156, 123] width 6 height 6
click at [69, 148] on th at bounding box center [71, 143] width 84 height 21
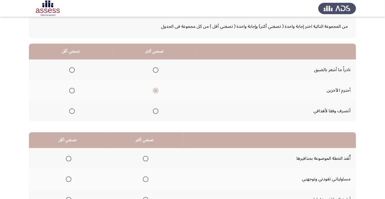
scroll to position [34, 0]
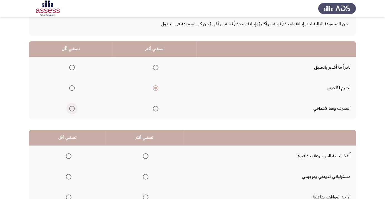
click at [70, 108] on span "Select an option" at bounding box center [72, 109] width 6 height 6
click at [70, 108] on input "Select an option" at bounding box center [72, 109] width 6 height 6
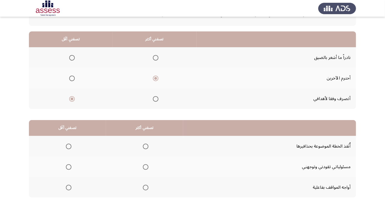
scroll to position [55, 0]
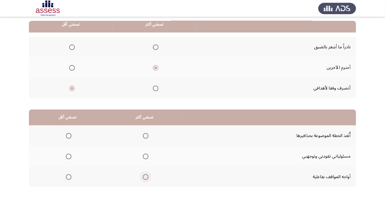
click at [146, 177] on span "Select an option" at bounding box center [146, 177] width 0 height 0
click at [145, 176] on input "Select an option" at bounding box center [146, 177] width 6 height 6
click at [68, 156] on span "Select an option" at bounding box center [69, 157] width 6 height 6
click at [68, 156] on input "Select an option" at bounding box center [69, 157] width 6 height 6
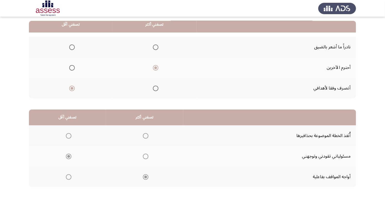
scroll to position [0, 0]
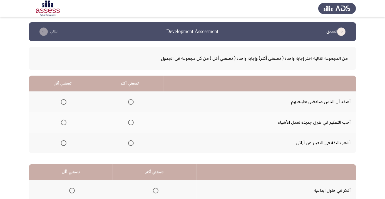
click at [133, 122] on span "Select an option" at bounding box center [131, 123] width 6 height 6
click at [133, 122] on input "Select an option" at bounding box center [131, 123] width 6 height 6
click at [64, 102] on span "Select an option" at bounding box center [64, 102] width 0 height 0
click at [63, 102] on input "Select an option" at bounding box center [64, 102] width 6 height 6
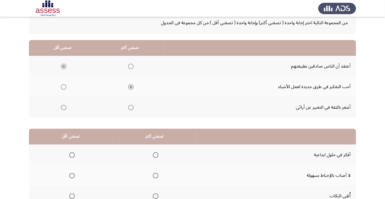
scroll to position [55, 0]
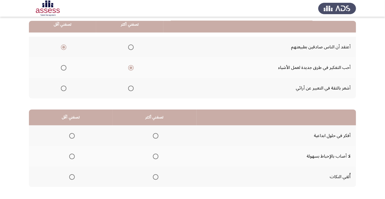
click at [156, 136] on span "Select an option" at bounding box center [156, 136] width 0 height 0
click at [155, 135] on input "Select an option" at bounding box center [156, 136] width 6 height 6
click at [71, 158] on span "Select an option" at bounding box center [72, 157] width 6 height 6
click at [72, 156] on span "Select an option" at bounding box center [72, 156] width 0 height 0
click at [72, 156] on input "Select an option" at bounding box center [72, 157] width 6 height 6
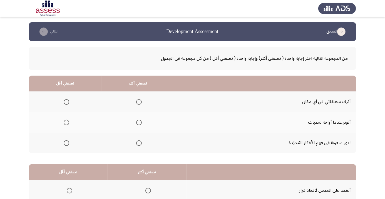
click at [141, 100] on span "Select an option" at bounding box center [139, 102] width 6 height 6
click at [141, 100] on input "Select an option" at bounding box center [139, 102] width 6 height 6
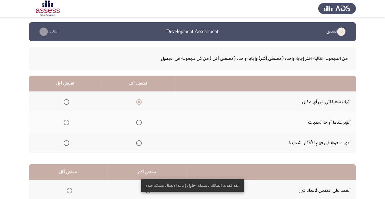
click at [66, 123] on span "Select an option" at bounding box center [66, 123] width 0 height 0
click at [66, 122] on input "Select an option" at bounding box center [67, 123] width 6 height 6
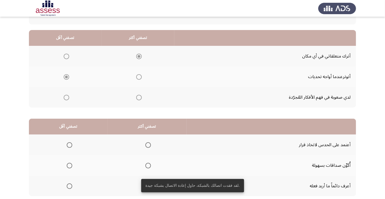
scroll to position [47, 0]
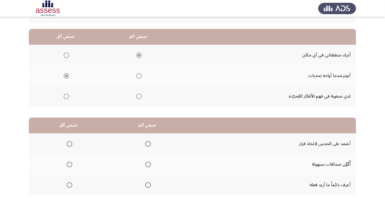
click at [148, 185] on span "Select an option" at bounding box center [148, 185] width 0 height 0
click at [149, 185] on input "Select an option" at bounding box center [148, 185] width 6 height 6
click at [69, 165] on span "Select an option" at bounding box center [69, 165] width 0 height 0
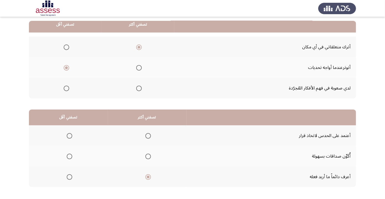
click at [69, 156] on span "Select an option" at bounding box center [69, 156] width 0 height 0
click at [69, 156] on input "Select an option" at bounding box center [70, 157] width 6 height 6
click at [151, 154] on span "Select an option" at bounding box center [148, 157] width 6 height 6
click at [151, 154] on input "Select an option" at bounding box center [148, 157] width 6 height 6
click at [148, 175] on span "Select an option" at bounding box center [148, 177] width 6 height 6
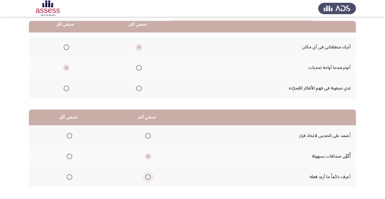
click at [148, 175] on input "Select an option" at bounding box center [148, 177] width 6 height 6
click at [69, 156] on span "Select an option" at bounding box center [69, 156] width 0 height 0
click at [69, 156] on input "Select an option" at bounding box center [70, 157] width 6 height 6
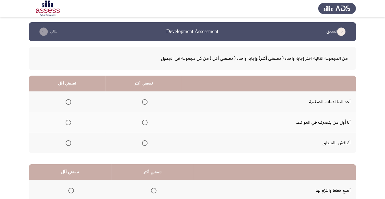
click at [146, 141] on span "Select an option" at bounding box center [145, 143] width 6 height 6
click at [146, 141] on input "Select an option" at bounding box center [145, 143] width 6 height 6
click at [68, 123] on span "Select an option" at bounding box center [68, 123] width 0 height 0
click at [68, 122] on input "Select an option" at bounding box center [69, 123] width 6 height 6
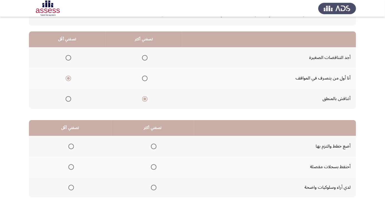
scroll to position [42, 0]
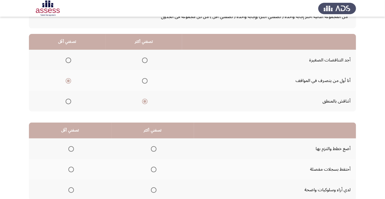
click at [154, 149] on span "Select an option" at bounding box center [154, 149] width 0 height 0
click at [154, 148] on input "Select an option" at bounding box center [154, 149] width 6 height 6
click at [74, 168] on span "Select an option" at bounding box center [71, 170] width 6 height 6
click at [74, 168] on input "Select an option" at bounding box center [71, 170] width 6 height 6
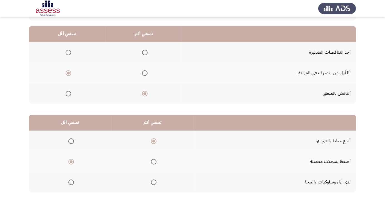
scroll to position [55, 0]
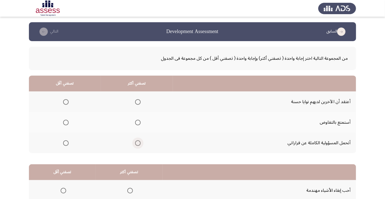
click at [140, 141] on span "Select an option" at bounding box center [138, 143] width 6 height 6
click at [140, 141] on input "Select an option" at bounding box center [138, 143] width 6 height 6
click at [66, 102] on span "Select an option" at bounding box center [66, 102] width 0 height 0
click at [66, 102] on input "Select an option" at bounding box center [66, 102] width 6 height 6
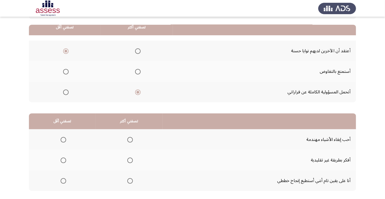
scroll to position [51, 0]
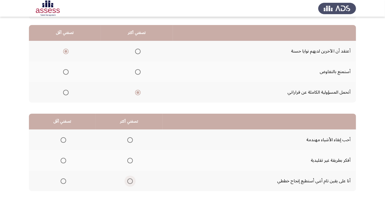
click at [130, 181] on span "Select an option" at bounding box center [130, 181] width 0 height 0
click at [130, 180] on input "Select an option" at bounding box center [130, 181] width 6 height 6
click at [63, 161] on span "Select an option" at bounding box center [63, 161] width 0 height 0
click at [63, 160] on input "Select an option" at bounding box center [64, 161] width 6 height 6
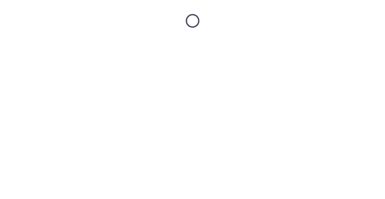
scroll to position [0, 0]
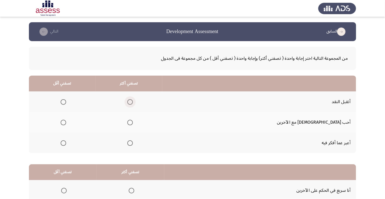
click at [133, 100] on span "Select an option" at bounding box center [130, 102] width 6 height 6
click at [133, 100] on input "Select an option" at bounding box center [130, 102] width 6 height 6
click at [66, 144] on span "Select an option" at bounding box center [64, 143] width 6 height 6
click at [66, 144] on input "Select an option" at bounding box center [64, 143] width 6 height 6
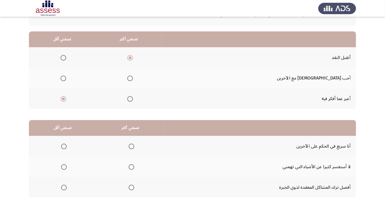
scroll to position [55, 0]
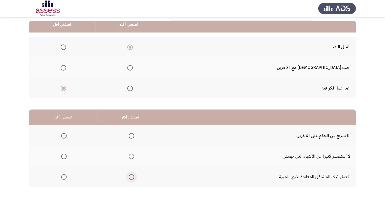
click at [132, 178] on span "Select an option" at bounding box center [132, 177] width 6 height 6
click at [132, 178] on input "Select an option" at bounding box center [132, 177] width 6 height 6
click at [64, 136] on span "Select an option" at bounding box center [64, 136] width 0 height 0
click at [64, 135] on input "Select an option" at bounding box center [64, 136] width 6 height 6
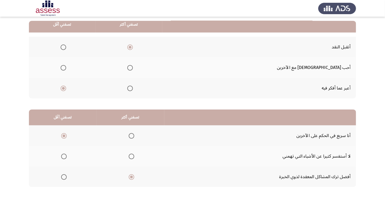
scroll to position [0, 0]
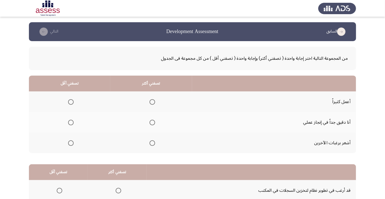
click at [154, 121] on span "Select an option" at bounding box center [152, 123] width 6 height 6
click at [154, 121] on input "Select an option" at bounding box center [152, 123] width 6 height 6
click at [71, 143] on span "Select an option" at bounding box center [71, 143] width 0 height 0
click at [71, 143] on input "Select an option" at bounding box center [71, 143] width 6 height 6
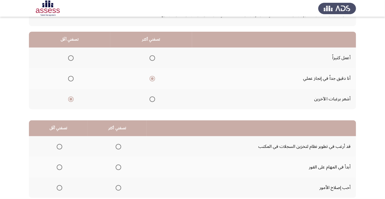
scroll to position [48, 0]
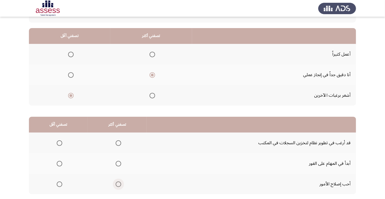
click at [118, 182] on span "Select an option" at bounding box center [119, 184] width 6 height 6
click at [118, 182] on input "Select an option" at bounding box center [119, 184] width 6 height 6
click at [59, 142] on span "Select an option" at bounding box center [60, 143] width 6 height 6
click at [59, 142] on input "Select an option" at bounding box center [60, 143] width 6 height 6
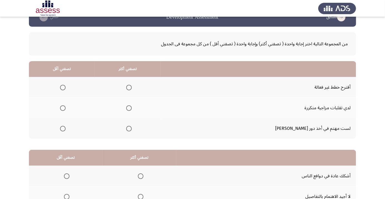
scroll to position [51, 0]
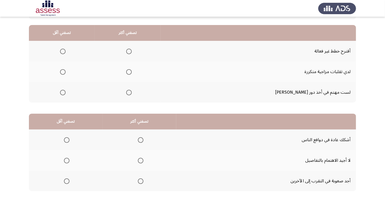
click at [132, 74] on span "Select an option" at bounding box center [129, 72] width 6 height 6
click at [132, 74] on input "Select an option" at bounding box center [129, 72] width 6 height 6
click at [66, 93] on span "Select an option" at bounding box center [63, 93] width 6 height 6
click at [66, 93] on input "Select an option" at bounding box center [63, 93] width 6 height 6
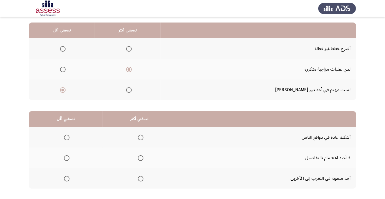
scroll to position [51, 0]
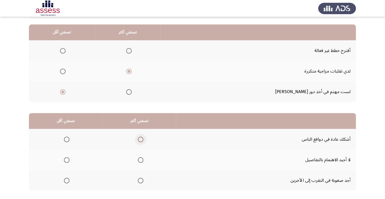
click at [142, 137] on span "Select an option" at bounding box center [141, 140] width 6 height 6
click at [142, 137] on input "Select an option" at bounding box center [141, 140] width 6 height 6
click at [75, 174] on th at bounding box center [66, 180] width 74 height 21
click at [69, 174] on th at bounding box center [66, 180] width 74 height 21
click at [67, 181] on span "Select an option" at bounding box center [67, 181] width 0 height 0
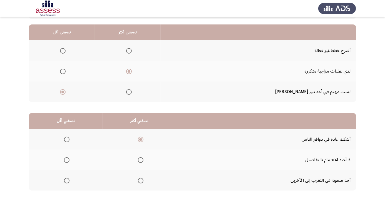
click at [67, 180] on input "Select an option" at bounding box center [67, 181] width 6 height 6
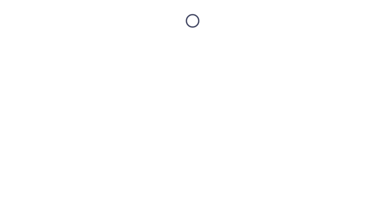
scroll to position [0, 0]
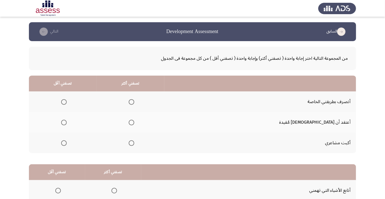
click at [131, 102] on span "Select an option" at bounding box center [131, 102] width 0 height 0
click at [134, 102] on input "Select an option" at bounding box center [132, 102] width 6 height 6
click at [64, 123] on span "Select an option" at bounding box center [64, 123] width 0 height 0
click at [67, 122] on input "Select an option" at bounding box center [64, 123] width 6 height 6
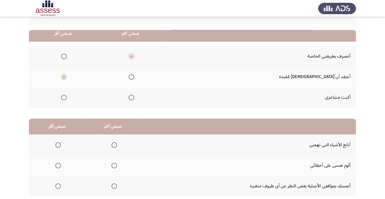
scroll to position [55, 0]
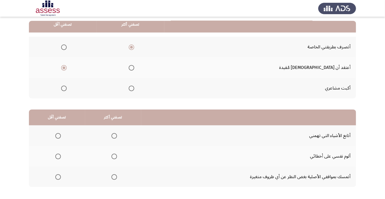
click at [114, 156] on span "Select an option" at bounding box center [114, 156] width 0 height 0
click at [114, 156] on input "Select an option" at bounding box center [114, 157] width 6 height 6
click at [56, 134] on span "Select an option" at bounding box center [58, 136] width 6 height 6
click at [56, 134] on input "Select an option" at bounding box center [58, 136] width 6 height 6
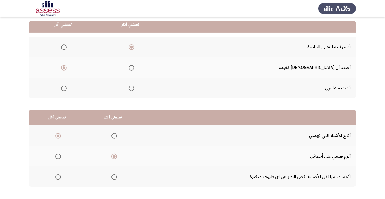
scroll to position [0, 0]
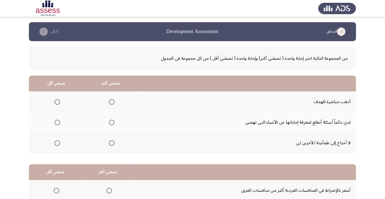
click at [112, 123] on span "Select an option" at bounding box center [112, 123] width 0 height 0
click at [112, 122] on input "Select an option" at bounding box center [112, 123] width 6 height 6
click at [55, 103] on span "Select an option" at bounding box center [57, 102] width 6 height 6
click at [55, 103] on input "Select an option" at bounding box center [57, 102] width 6 height 6
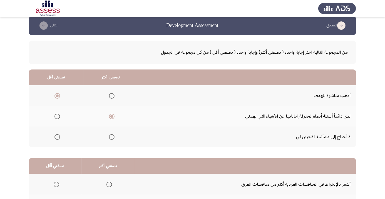
scroll to position [55, 0]
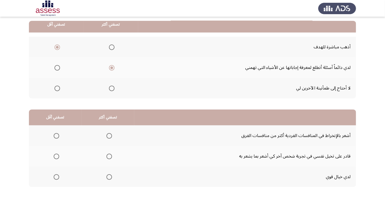
click at [109, 156] on span "Select an option" at bounding box center [109, 157] width 6 height 6
click at [109, 156] on input "Select an option" at bounding box center [109, 157] width 6 height 6
click at [56, 178] on span "Select an option" at bounding box center [57, 177] width 6 height 6
click at [56, 178] on input "Select an option" at bounding box center [57, 177] width 6 height 6
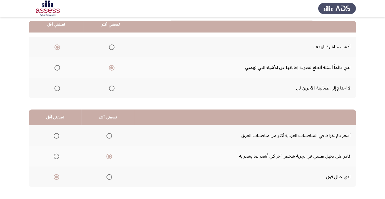
scroll to position [0, 0]
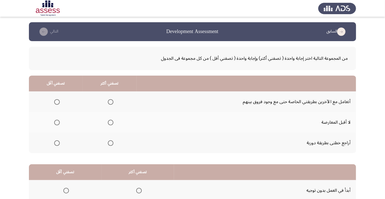
click at [111, 143] on span "Select an option" at bounding box center [111, 143] width 0 height 0
click at [111, 143] on input "Select an option" at bounding box center [111, 143] width 6 height 6
click at [56, 103] on span "Select an option" at bounding box center [57, 102] width 6 height 6
click at [56, 103] on input "Select an option" at bounding box center [57, 102] width 6 height 6
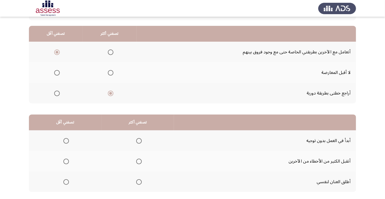
scroll to position [51, 0]
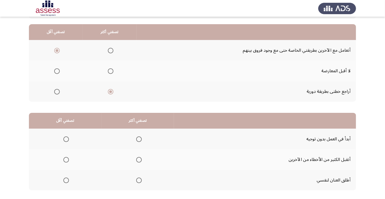
click at [139, 180] on span "Select an option" at bounding box center [139, 180] width 0 height 0
click at [139, 180] on input "Select an option" at bounding box center [139, 181] width 6 height 6
click at [65, 161] on span "Select an option" at bounding box center [66, 160] width 6 height 6
click at [65, 161] on input "Select an option" at bounding box center [66, 160] width 6 height 6
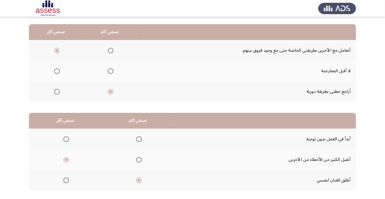
scroll to position [0, 0]
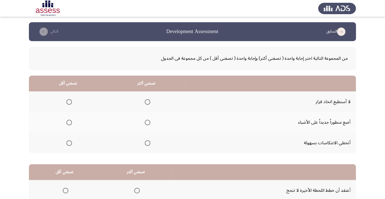
click at [148, 102] on span "Select an option" at bounding box center [148, 102] width 0 height 0
click at [147, 102] on input "Select an option" at bounding box center [148, 102] width 6 height 6
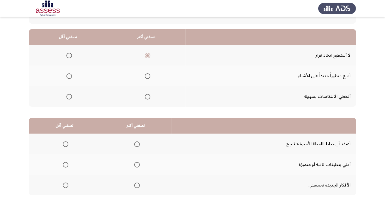
scroll to position [47, 0]
click at [69, 76] on span "Select an option" at bounding box center [69, 76] width 0 height 0
click at [69, 75] on input "Select an option" at bounding box center [69, 76] width 6 height 6
click at [137, 184] on span "Select an option" at bounding box center [137, 185] width 6 height 6
click at [137, 184] on input "Select an option" at bounding box center [137, 185] width 6 height 6
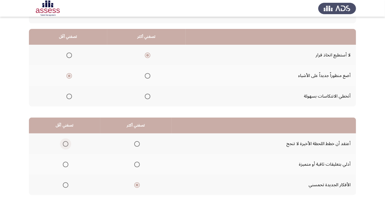
click at [66, 144] on span "Select an option" at bounding box center [66, 144] width 0 height 0
click at [65, 143] on input "Select an option" at bounding box center [66, 144] width 6 height 6
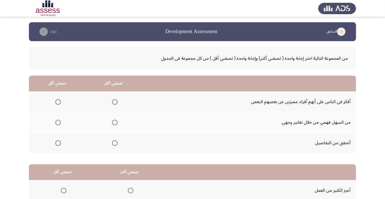
click at [115, 123] on span "Select an option" at bounding box center [115, 123] width 0 height 0
click at [115, 122] on input "Select an option" at bounding box center [115, 123] width 6 height 6
click at [59, 144] on span "Select an option" at bounding box center [58, 143] width 6 height 6
click at [59, 144] on input "Select an option" at bounding box center [58, 143] width 6 height 6
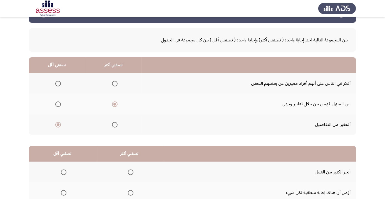
scroll to position [18, 0]
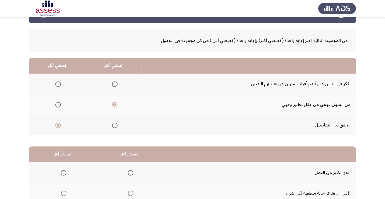
click at [64, 193] on span "Select an option" at bounding box center [64, 193] width 0 height 0
click at [63, 193] on input "Select an option" at bounding box center [64, 194] width 6 height 6
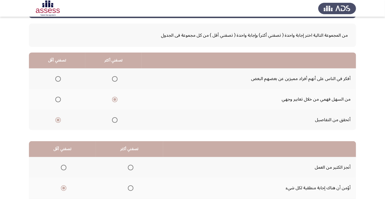
scroll to position [55, 0]
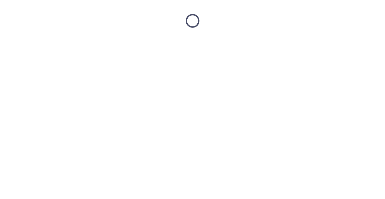
scroll to position [0, 0]
